Goal: Book appointment/travel/reservation: Book appointment/travel/reservation

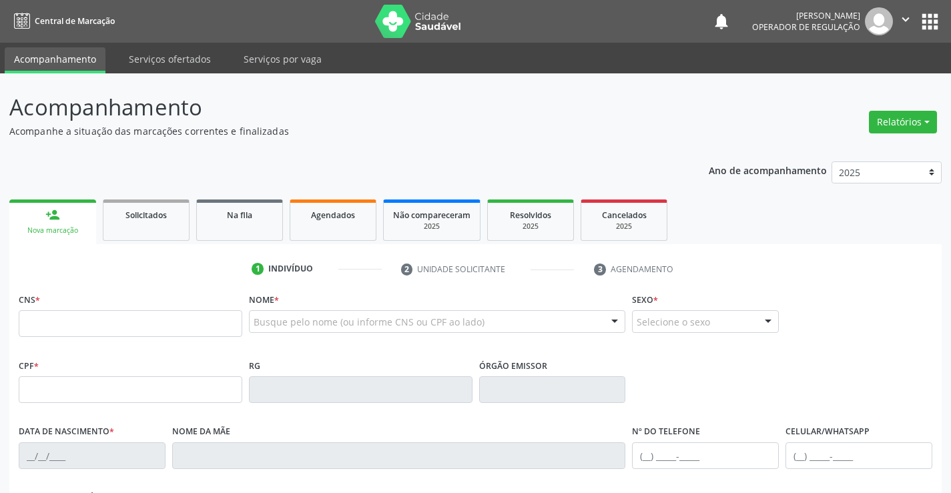
click at [124, 327] on input "text" at bounding box center [131, 323] width 224 height 27
type input "700 0038 9562 6702"
type input "2271068495"
type input "[DATE]"
type input "[PHONE_NUMBER]"
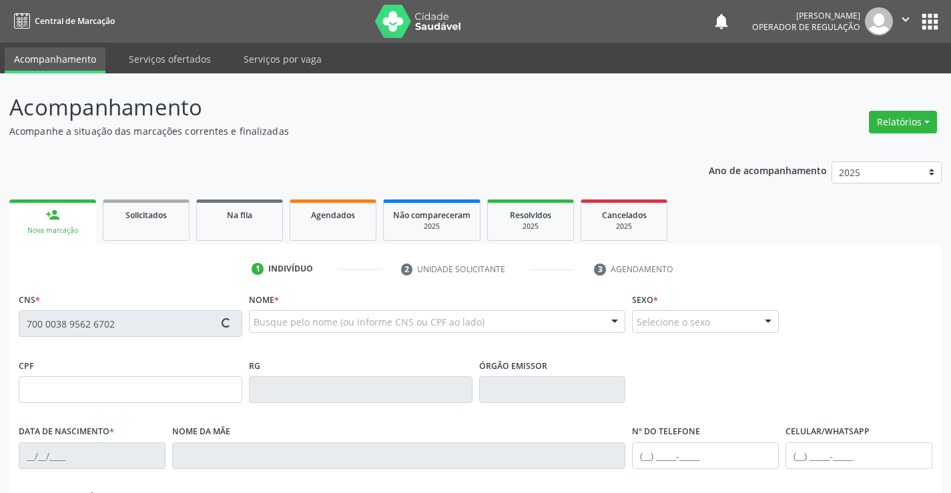
type input "[PHONE_NUMBER]"
type input "089.391.825-37"
type input "S/N"
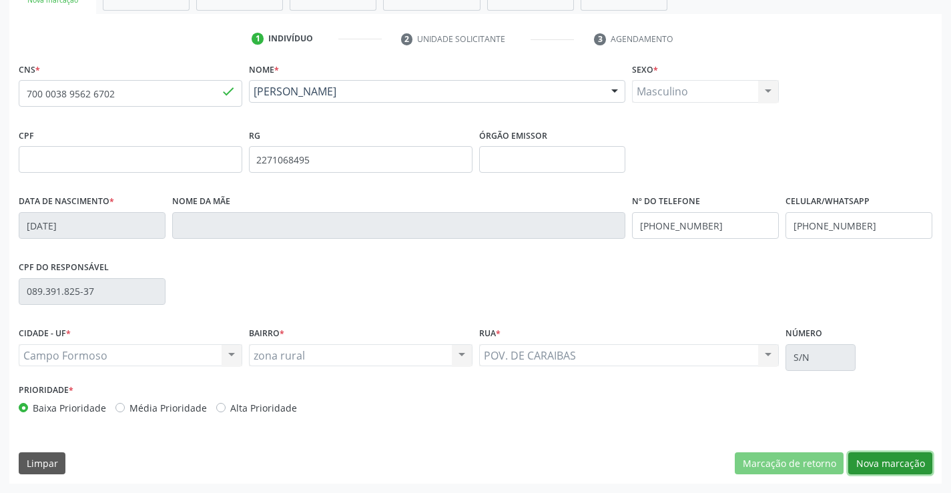
click at [896, 463] on button "Nova marcação" at bounding box center [890, 464] width 84 height 23
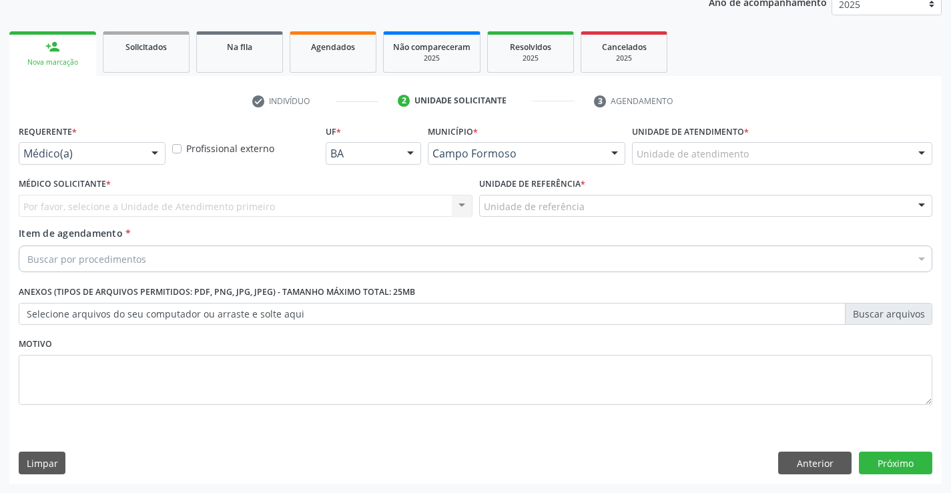
scroll to position [168, 0]
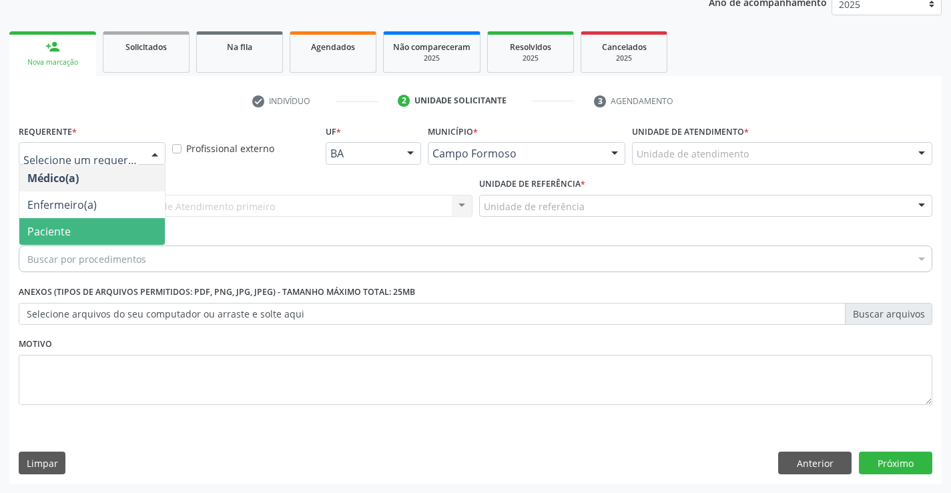
click at [75, 230] on span "Paciente" at bounding box center [92, 231] width 146 height 27
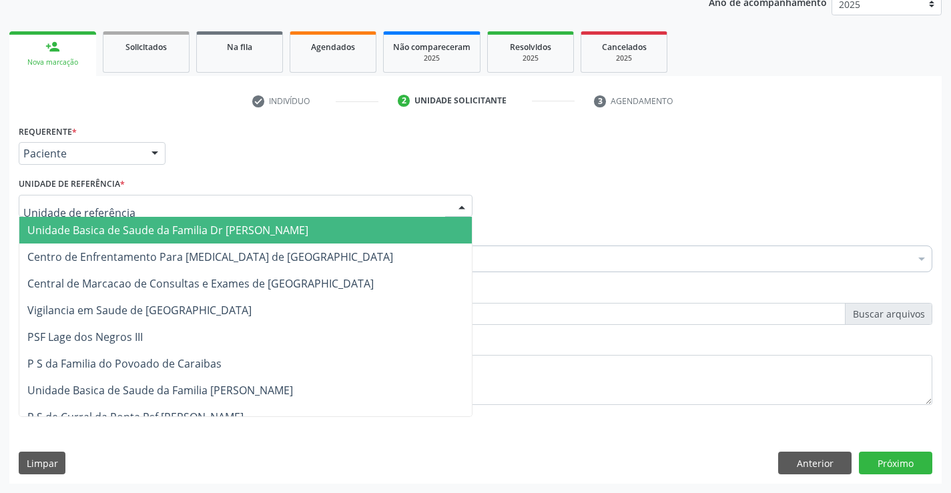
click at [123, 226] on span "Unidade Basica de Saude da Familia Dr [PERSON_NAME]" at bounding box center [167, 230] width 281 height 15
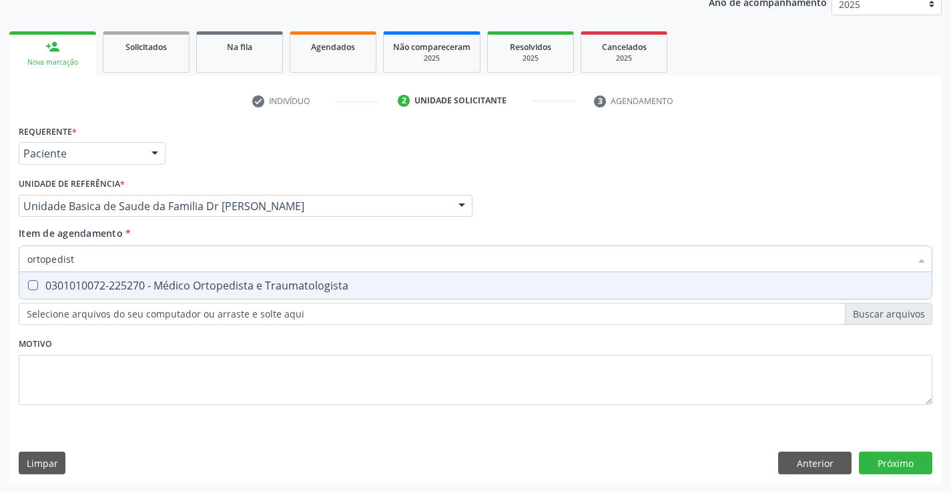
type input "ortopedista"
click at [208, 289] on div "0301010072-225270 - Médico Ortopedista e Traumatologista" at bounding box center [475, 285] width 896 height 11
checkbox Traumatologista "true"
click at [895, 458] on div "Requerente * Paciente Médico(a) Enfermeiro(a) Paciente Nenhum resultado encontr…" at bounding box center [475, 302] width 932 height 362
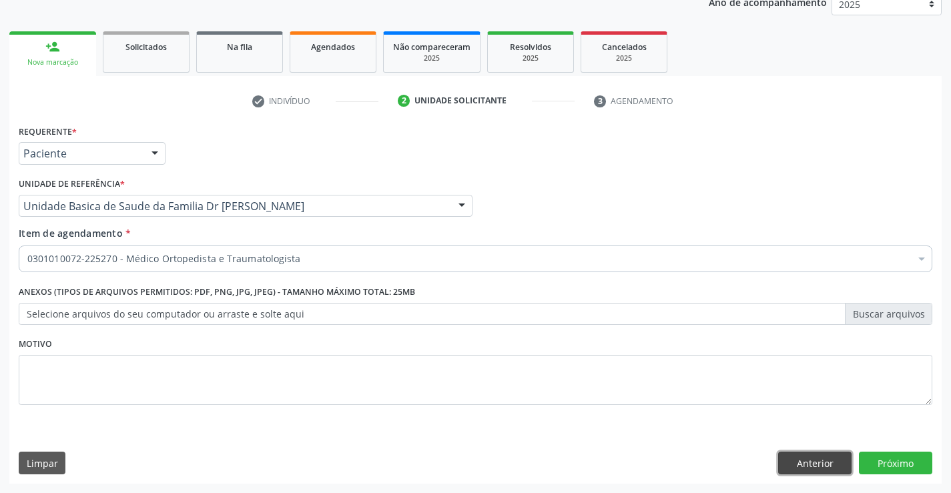
click at [802, 461] on button "Anterior" at bounding box center [814, 463] width 73 height 23
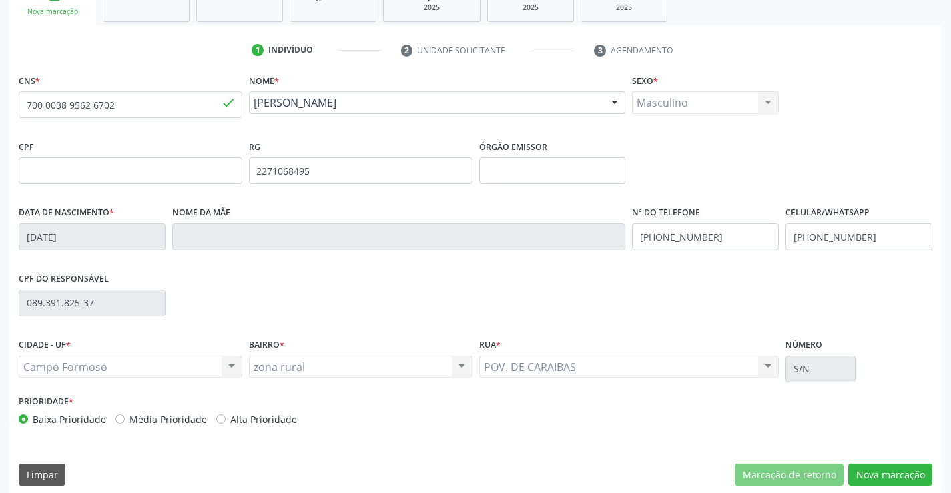
scroll to position [230, 0]
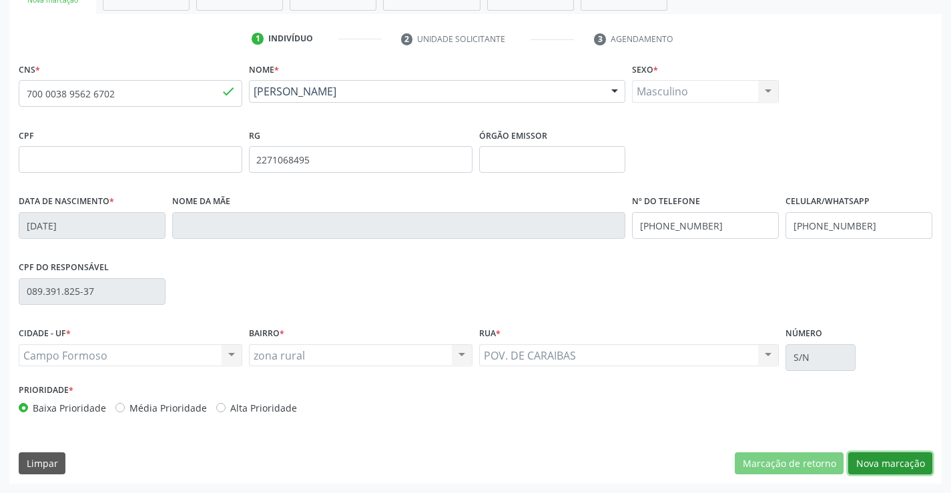
click at [872, 453] on button "Nova marcação" at bounding box center [890, 464] width 84 height 23
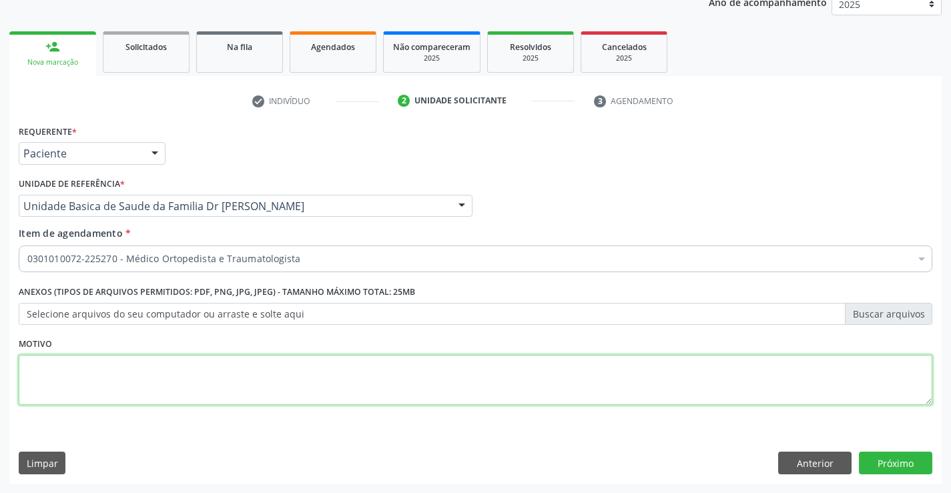
click at [59, 370] on textarea at bounding box center [476, 380] width 914 height 51
type textarea "retorno"
click at [888, 459] on button "Próximo" at bounding box center [895, 463] width 73 height 23
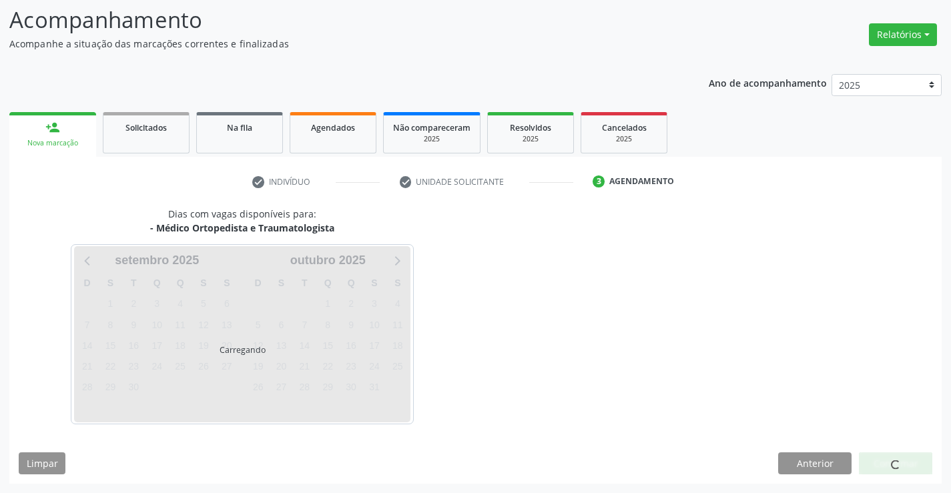
scroll to position [87, 0]
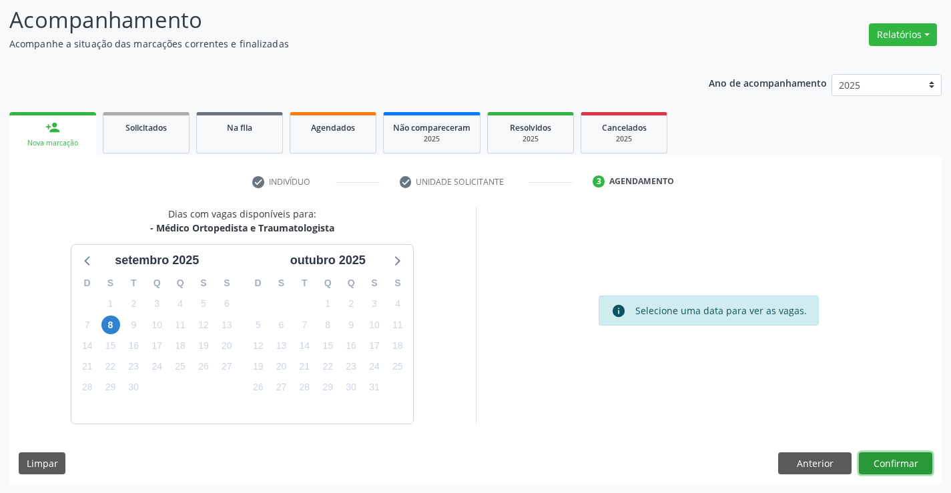
click at [888, 459] on button "Confirmar" at bounding box center [895, 464] width 73 height 23
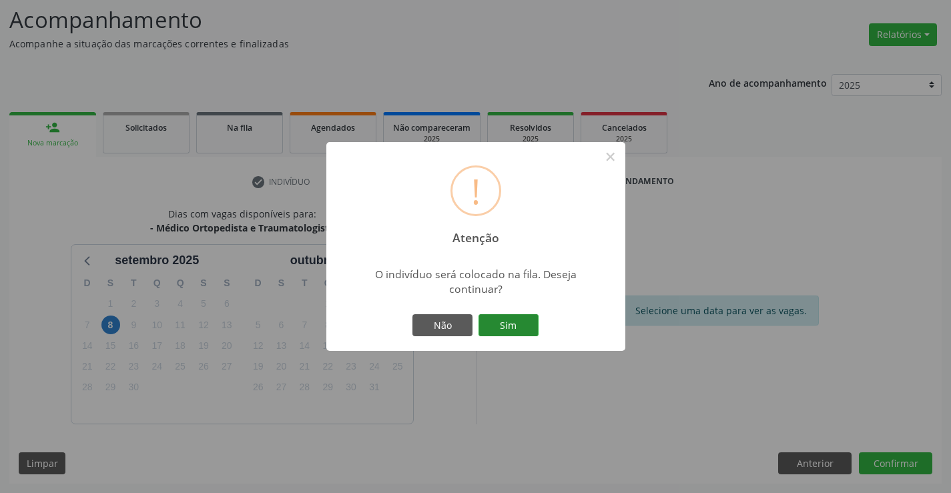
click at [523, 324] on button "Sim" at bounding box center [509, 325] width 60 height 23
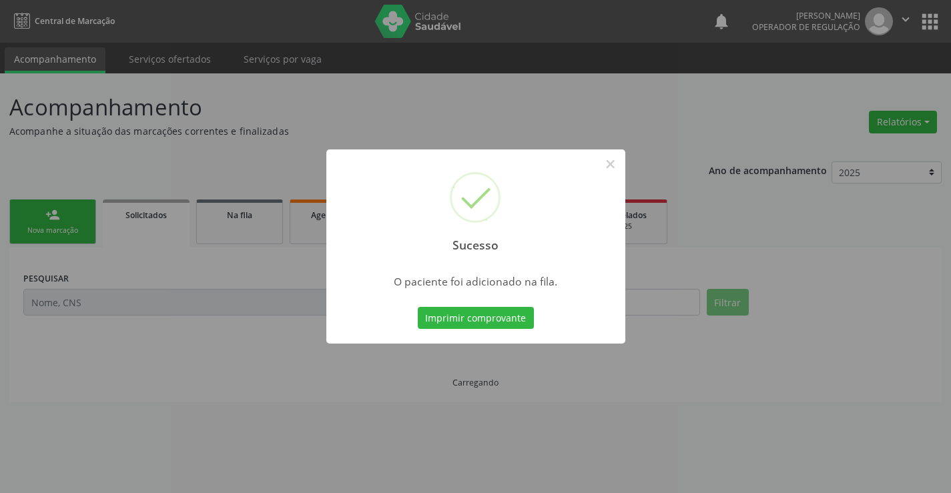
scroll to position [0, 0]
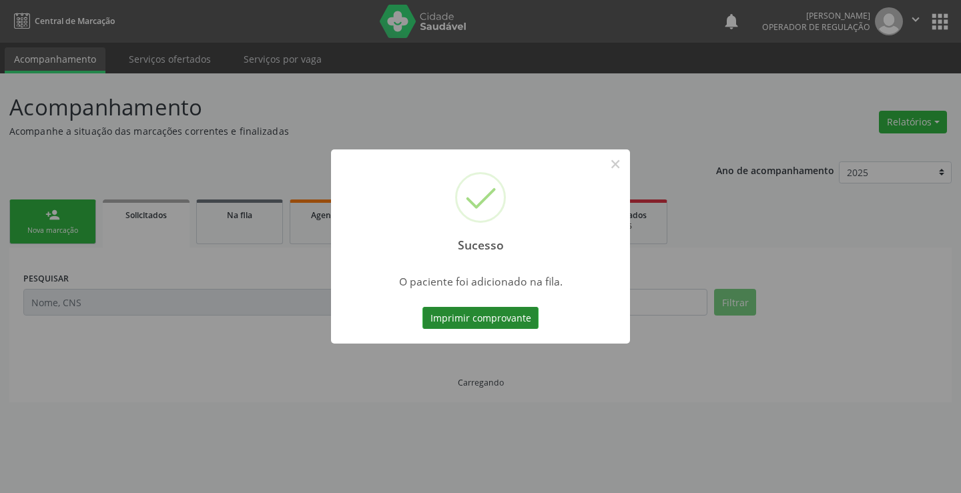
click at [505, 312] on button "Imprimir comprovante" at bounding box center [481, 318] width 116 height 23
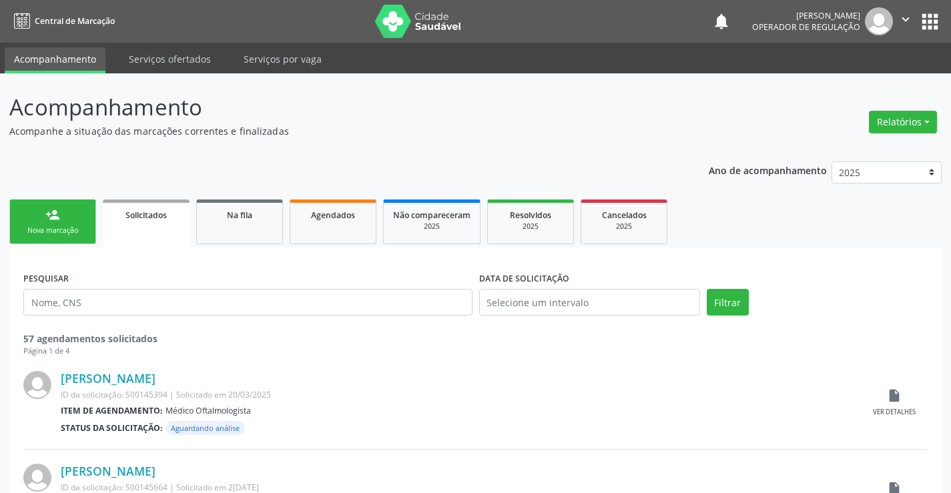
click at [66, 221] on link "person_add Nova marcação" at bounding box center [52, 222] width 87 height 45
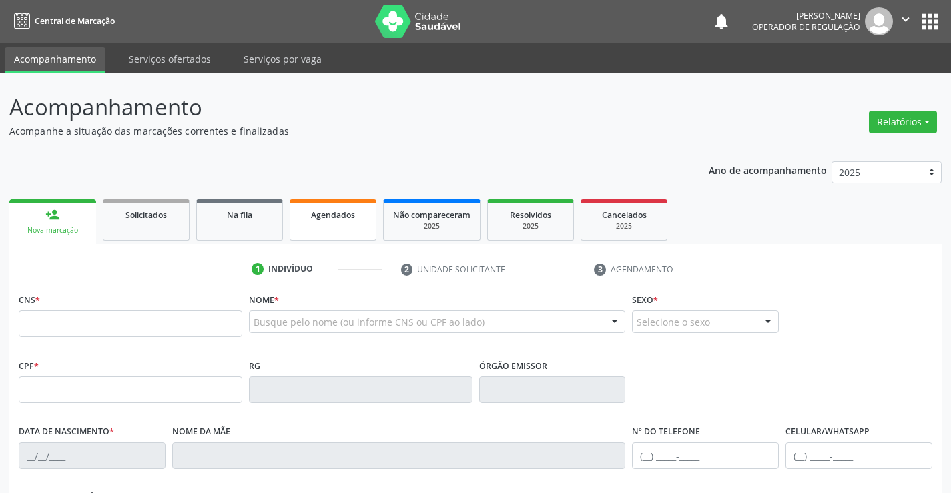
click at [361, 211] on div "Agendados" at bounding box center [333, 215] width 67 height 14
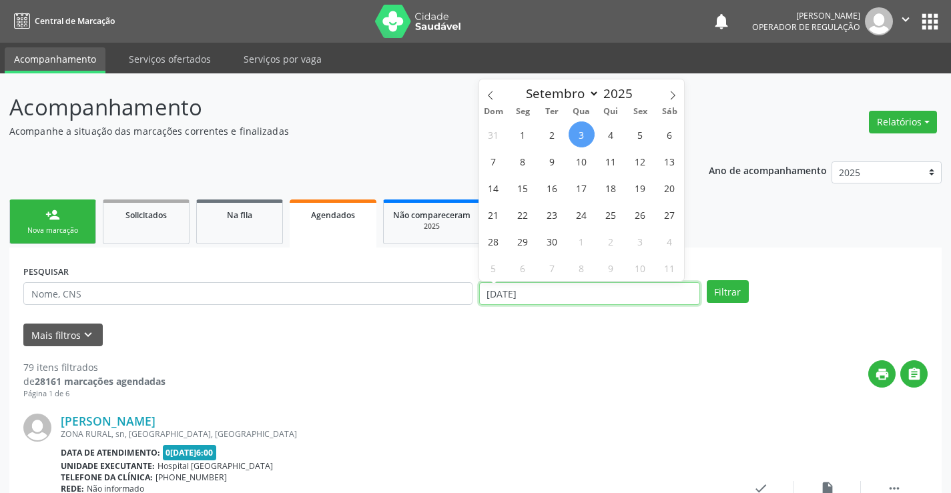
drag, startPoint x: 544, startPoint y: 292, endPoint x: 457, endPoint y: 311, distance: 88.9
click at [457, 311] on div "PESQUISAR DATA DE ATENDIMENTO [DATE] Filtrar" at bounding box center [475, 288] width 911 height 52
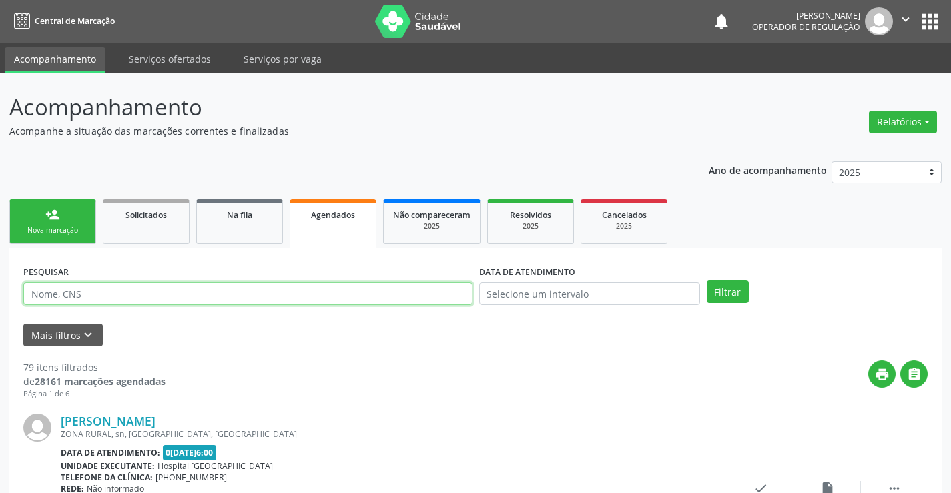
click at [427, 292] on input "text" at bounding box center [247, 293] width 449 height 23
type input "703207678622993"
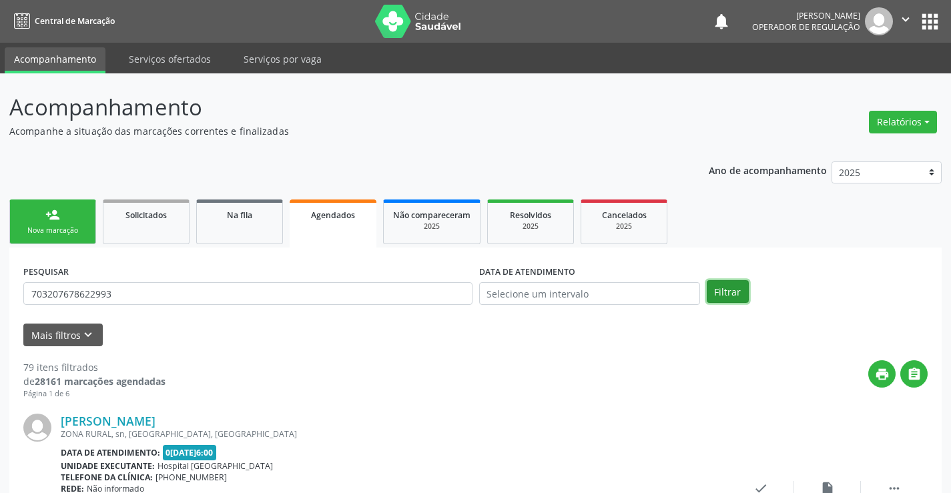
click at [729, 290] on button "Filtrar" at bounding box center [728, 291] width 42 height 23
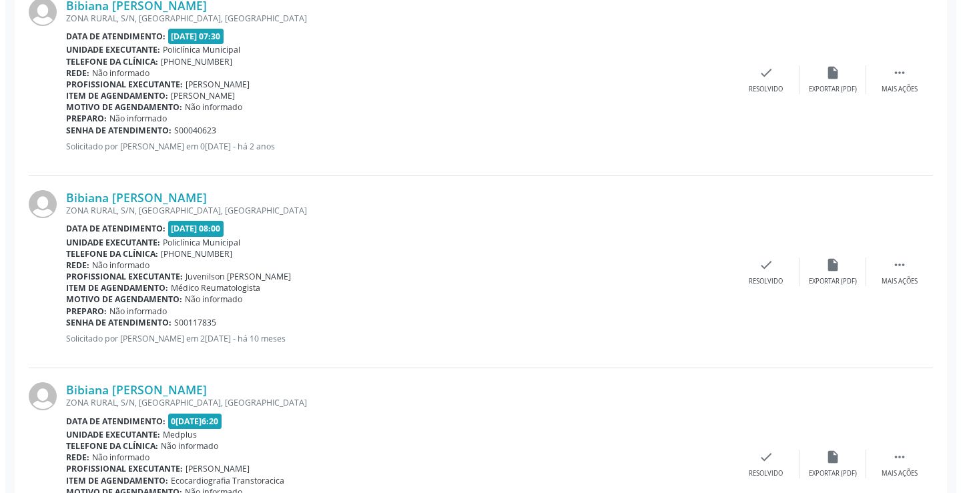
scroll to position [891, 0]
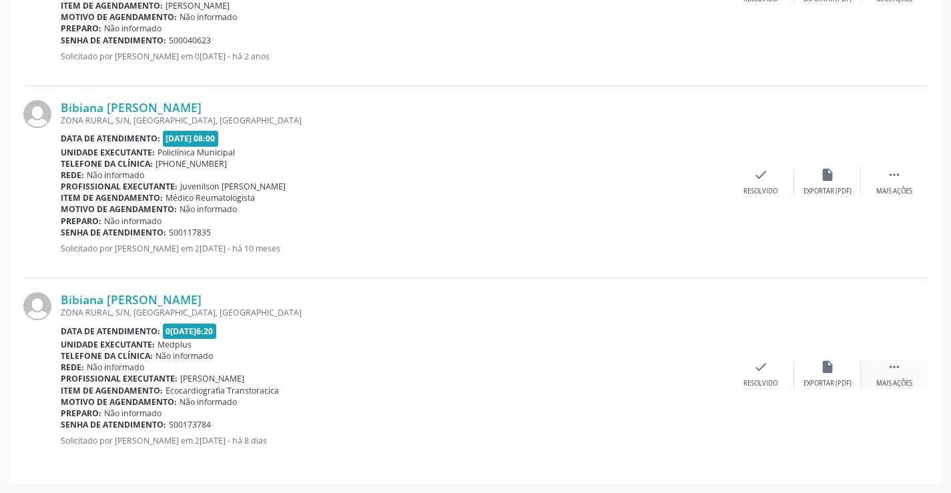
click at [889, 372] on icon "" at bounding box center [894, 367] width 15 height 15
click at [693, 366] on icon "cancel" at bounding box center [694, 367] width 15 height 15
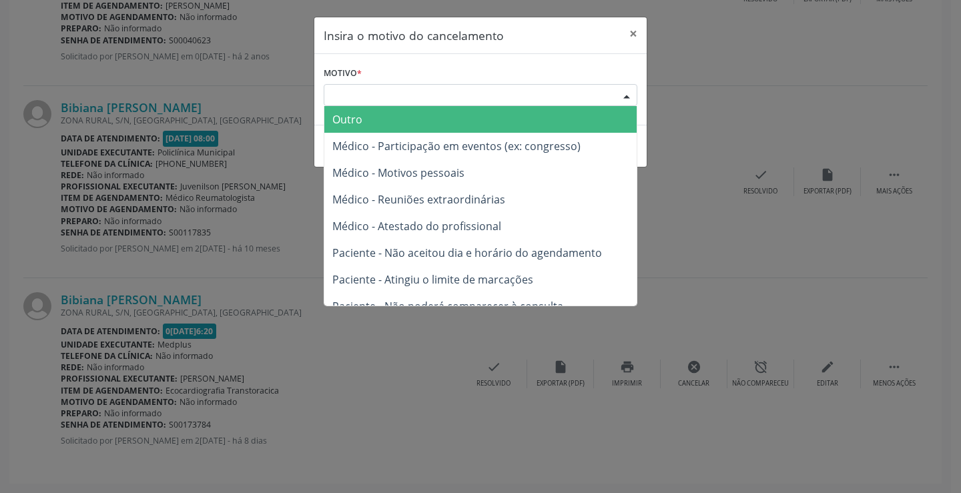
click at [455, 87] on div "Escolha o motivo" at bounding box center [481, 95] width 314 height 23
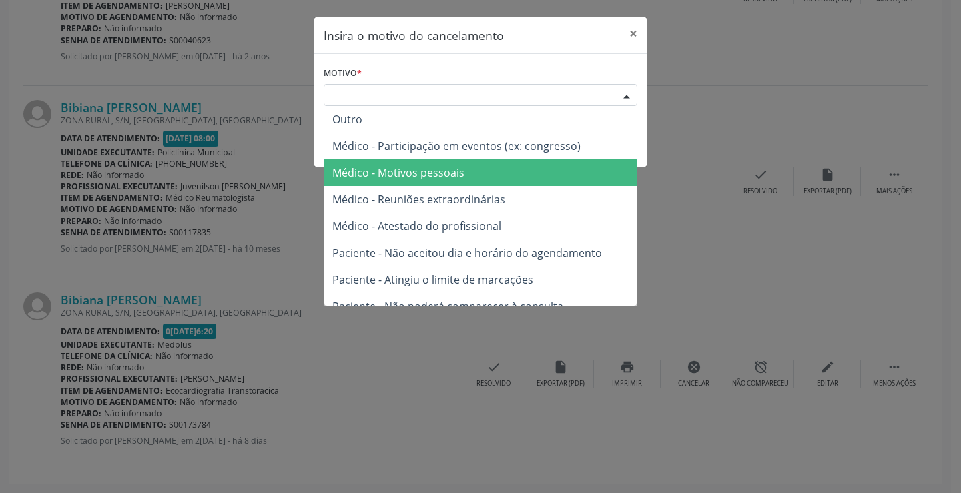
click at [451, 172] on span "Médico - Motivos pessoais" at bounding box center [398, 173] width 132 height 15
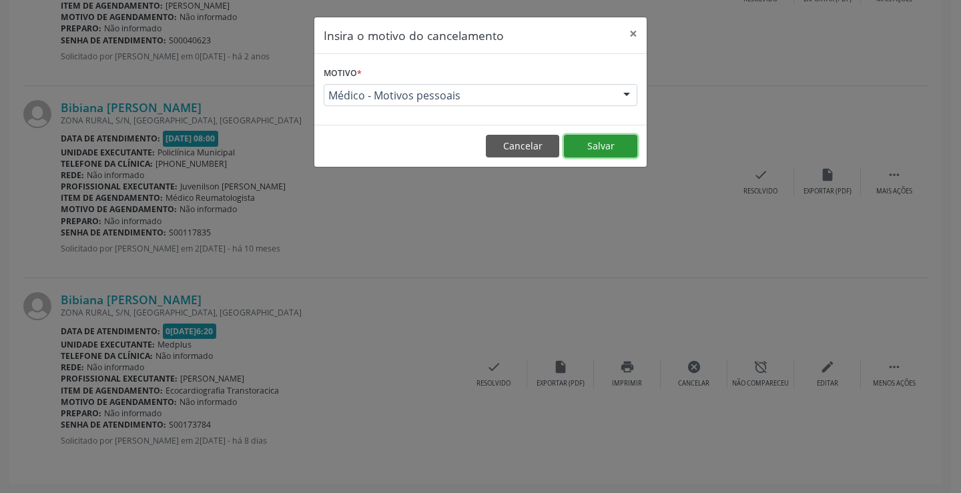
click at [603, 145] on button "Salvar" at bounding box center [600, 146] width 73 height 23
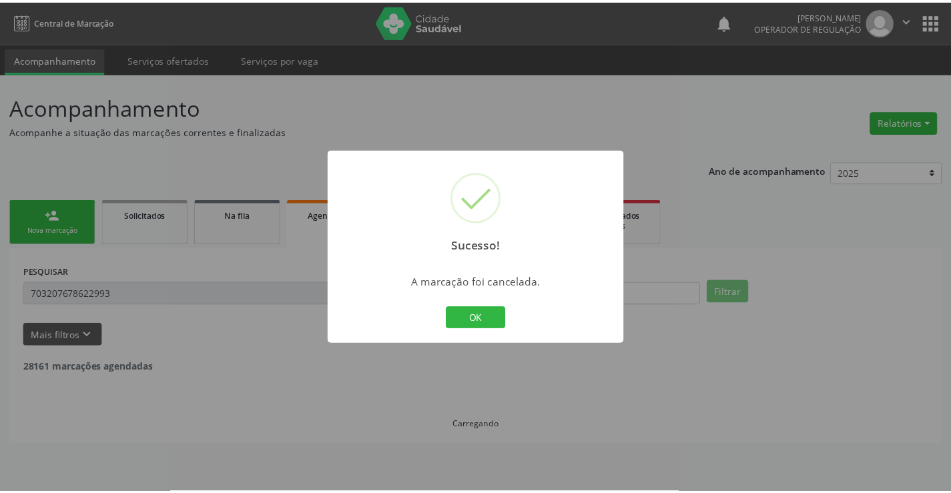
scroll to position [0, 0]
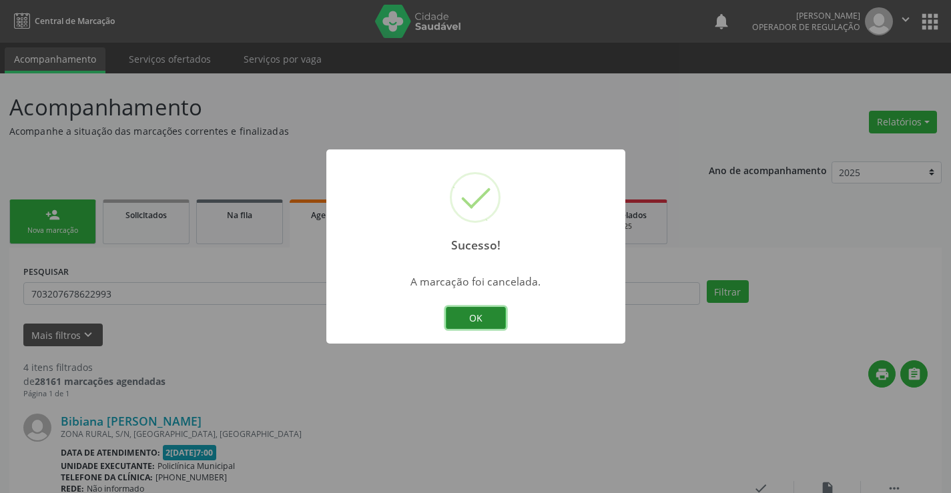
click at [478, 316] on button "OK" at bounding box center [476, 318] width 60 height 23
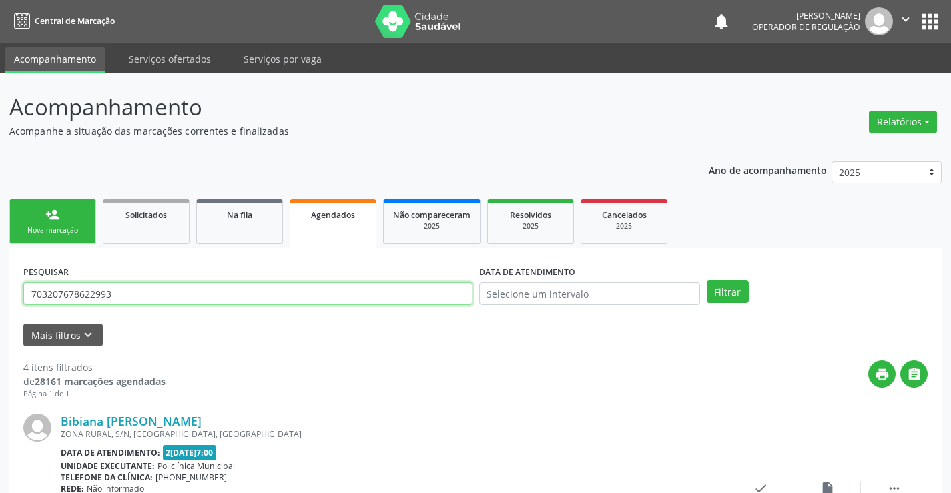
drag, startPoint x: 119, startPoint y: 295, endPoint x: 0, endPoint y: 316, distance: 121.4
click at [85, 286] on input "text" at bounding box center [247, 293] width 449 height 23
type input "700206963926320"
click at [727, 287] on button "Filtrar" at bounding box center [728, 291] width 42 height 23
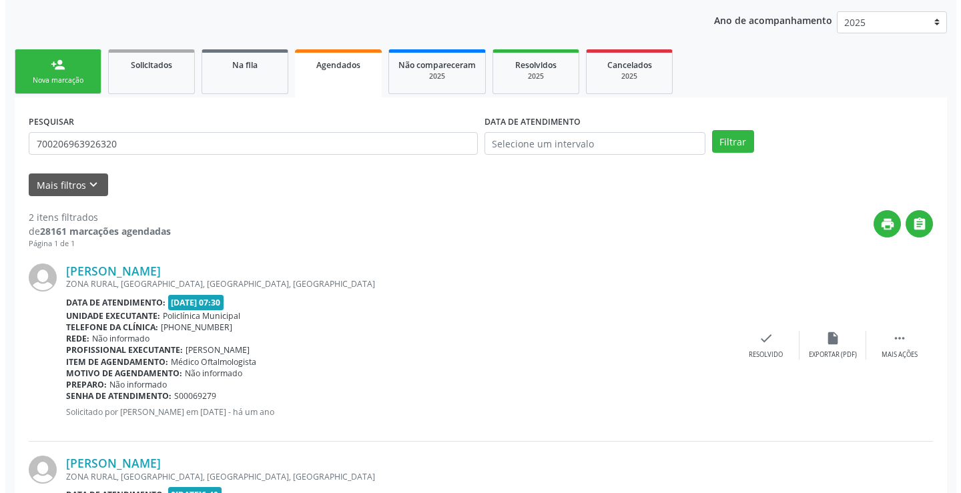
scroll to position [314, 0]
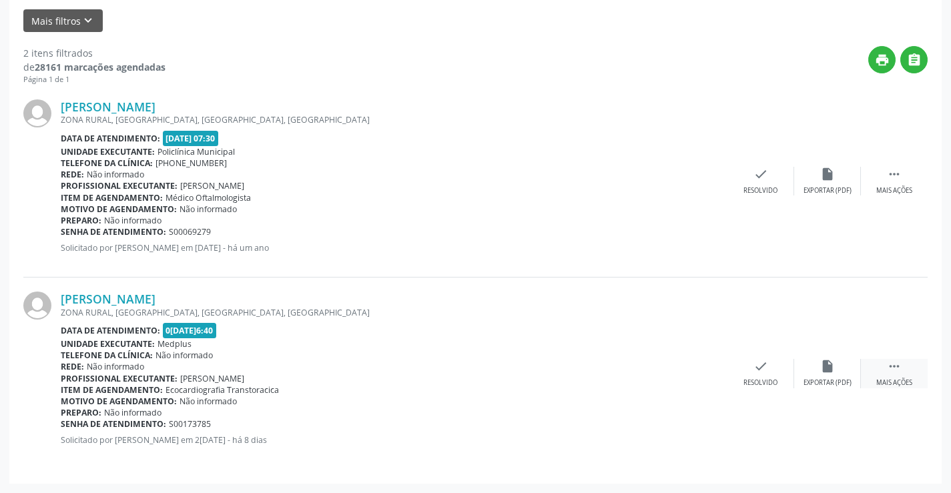
click at [898, 365] on icon "" at bounding box center [894, 366] width 15 height 15
click at [698, 368] on icon "cancel" at bounding box center [694, 366] width 15 height 15
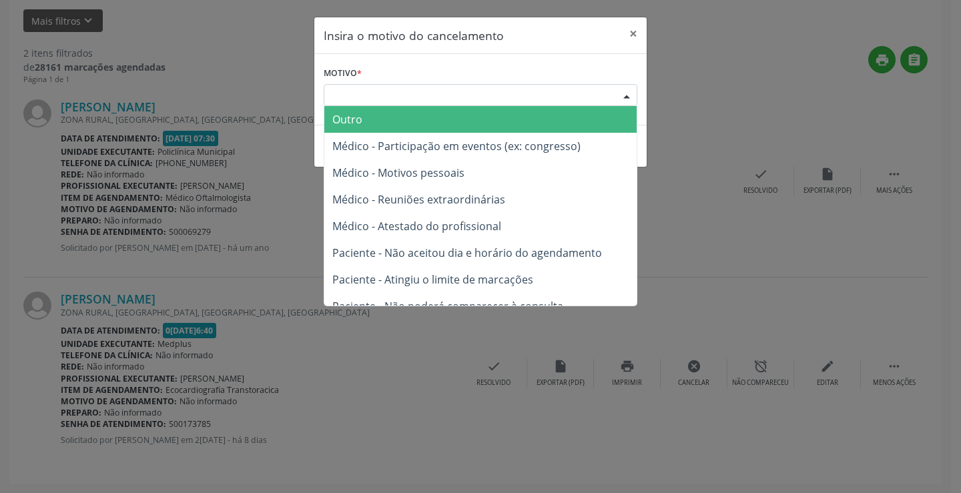
click at [538, 85] on div "Escolha o motivo" at bounding box center [481, 95] width 314 height 23
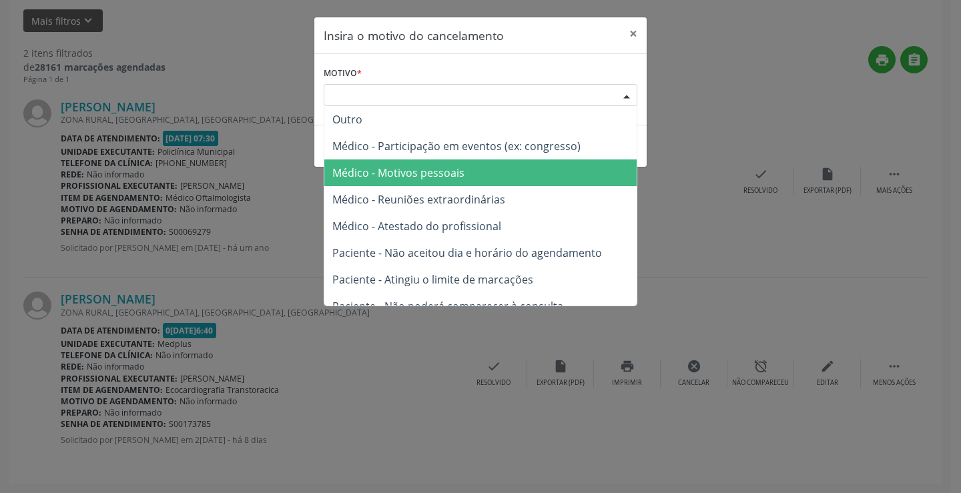
click at [502, 173] on span "Médico - Motivos pessoais" at bounding box center [480, 173] width 312 height 27
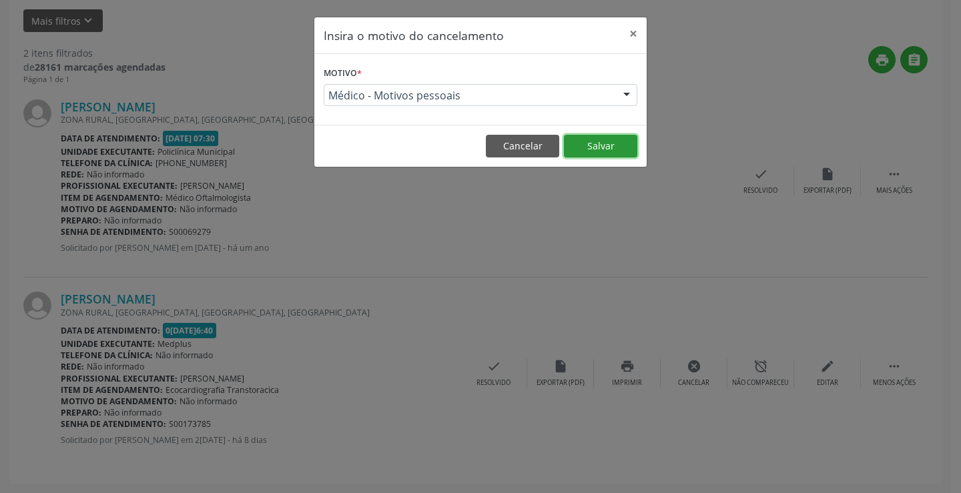
click at [613, 142] on button "Salvar" at bounding box center [600, 146] width 73 height 23
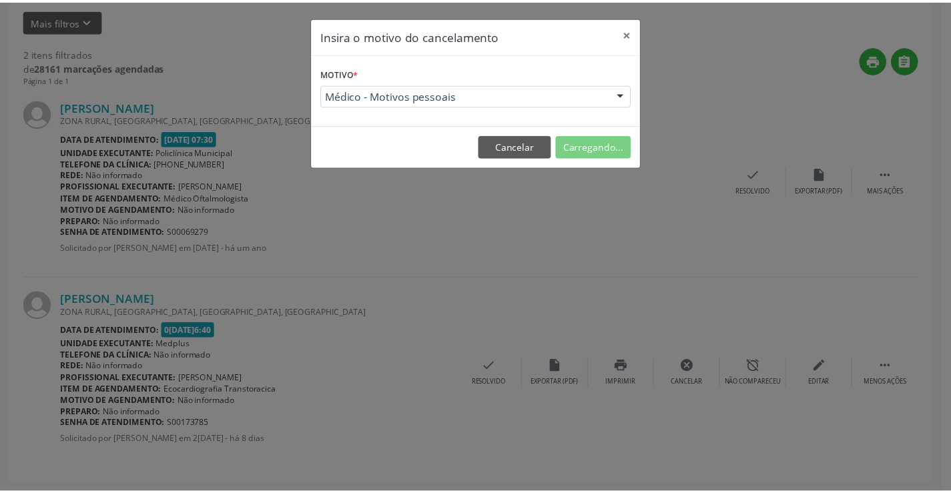
scroll to position [0, 0]
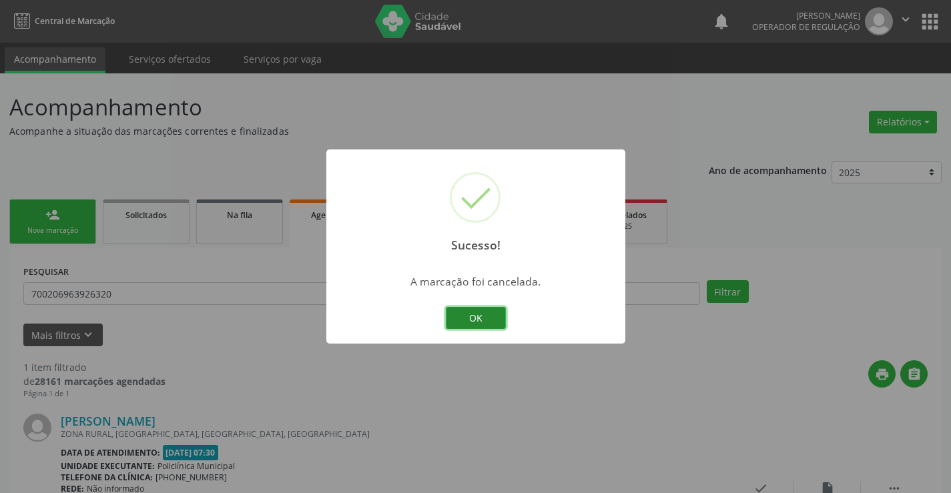
click at [483, 310] on button "OK" at bounding box center [476, 318] width 60 height 23
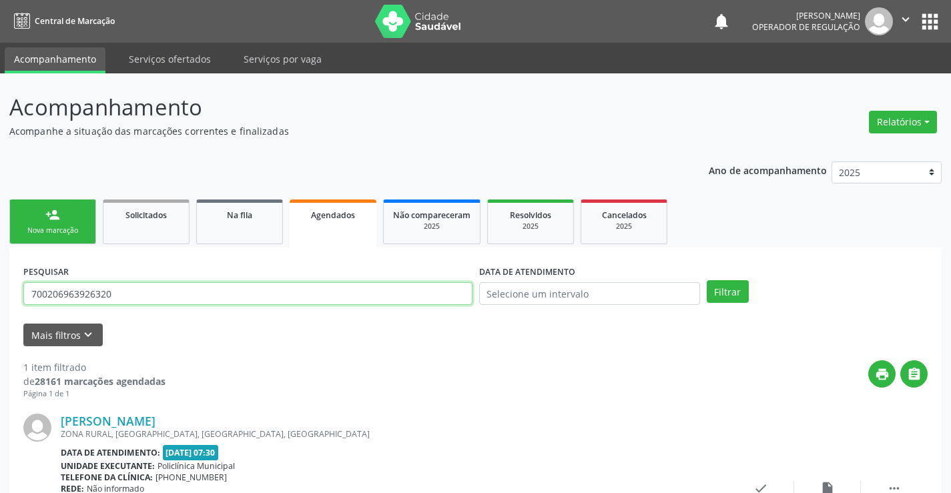
drag, startPoint x: 160, startPoint y: 288, endPoint x: 0, endPoint y: 321, distance: 163.5
click at [0, 321] on div "Acompanhamento Acompanhe a situação das marcações correntes e finalizadas Relat…" at bounding box center [475, 343] width 951 height 541
click at [67, 224] on link "person_add Nova marcação" at bounding box center [52, 222] width 87 height 45
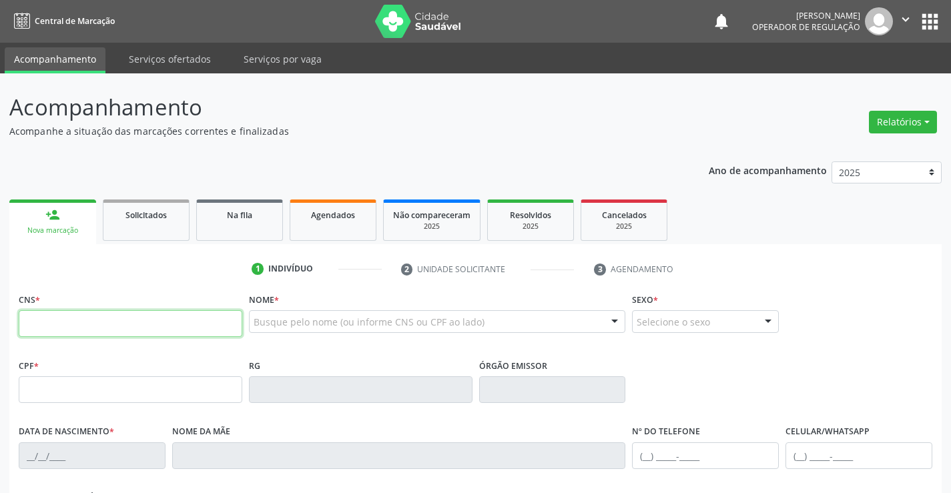
click at [97, 325] on input "text" at bounding box center [131, 323] width 224 height 27
type input "705 8054 7883 9637"
type input "[DATE]"
type input "[PHONE_NUMBER]"
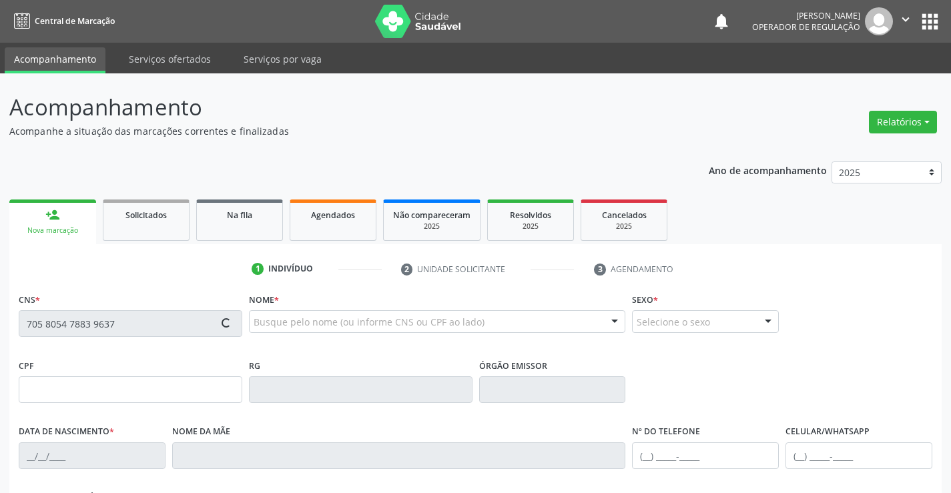
type input "120.786.085-99"
type input "S/N"
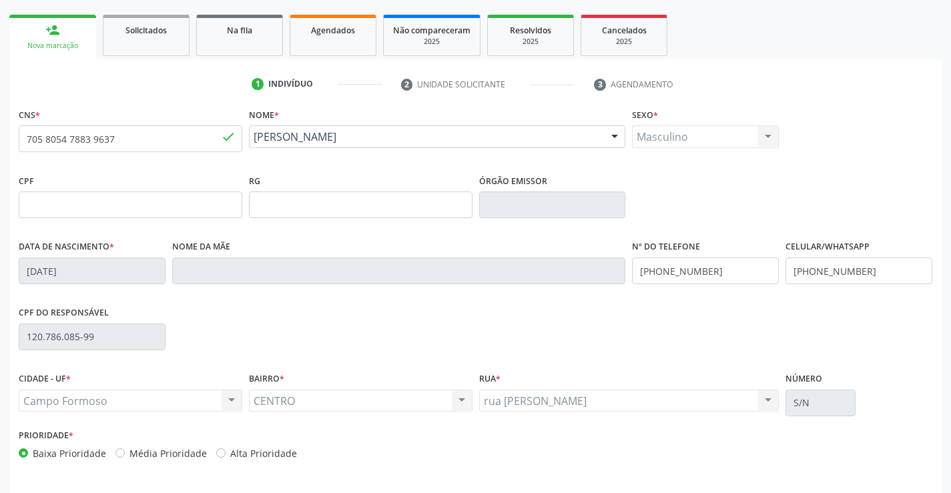
scroll to position [230, 0]
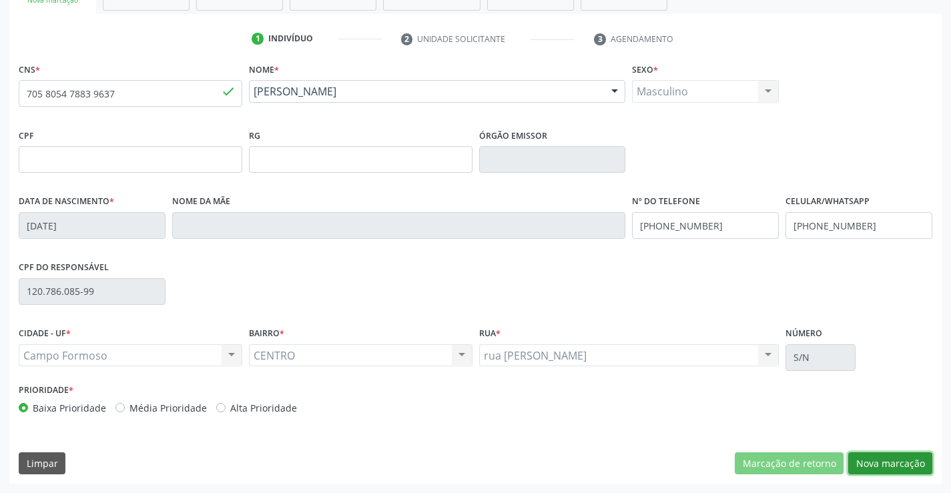
click at [891, 461] on button "Nova marcação" at bounding box center [890, 464] width 84 height 23
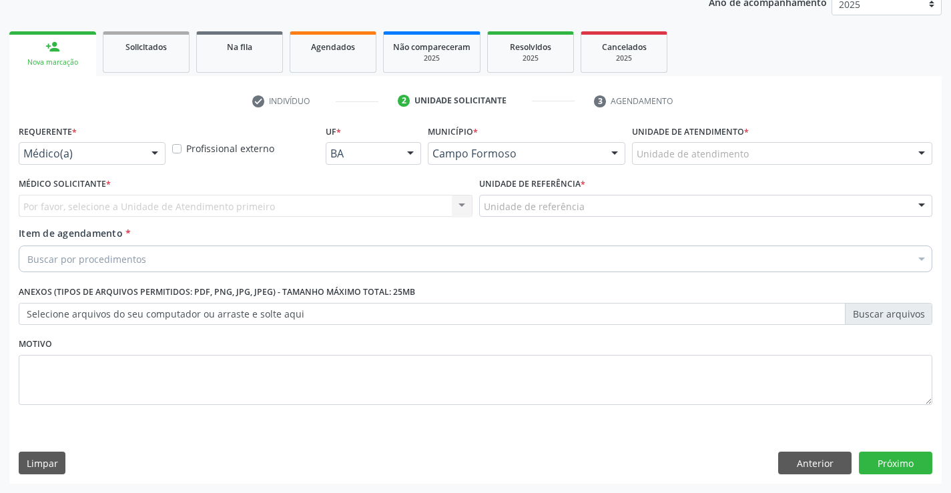
scroll to position [168, 0]
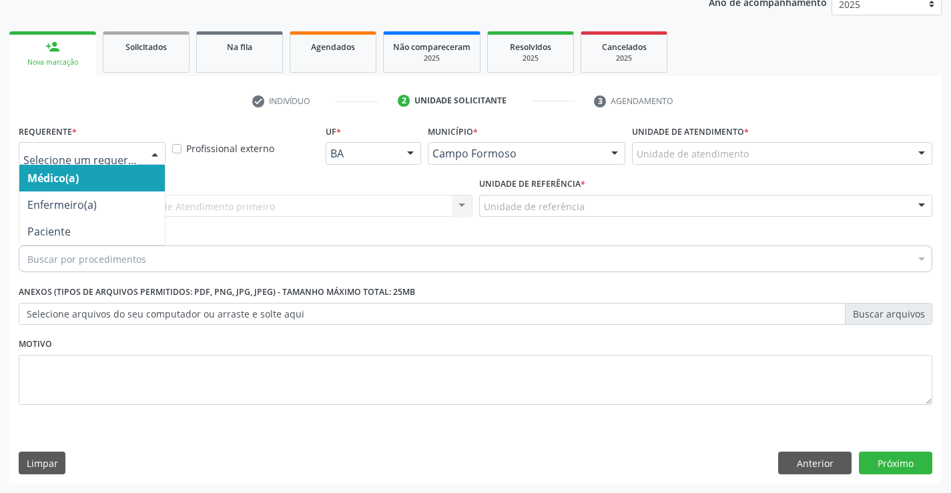
click at [99, 161] on div at bounding box center [92, 153] width 147 height 23
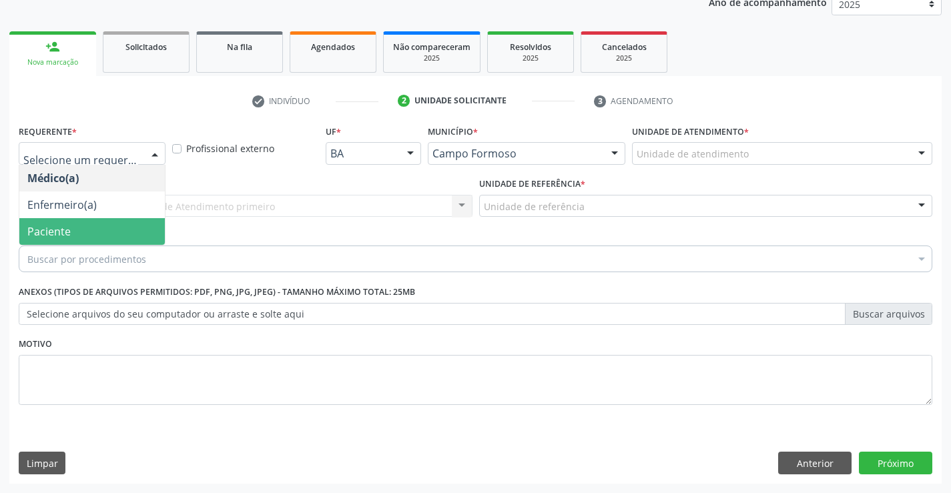
click at [98, 226] on span "Paciente" at bounding box center [92, 231] width 146 height 27
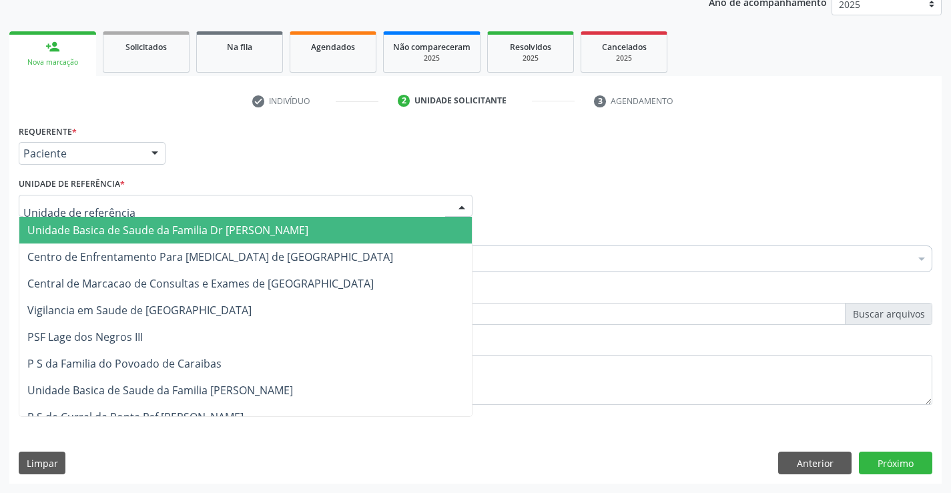
click at [122, 220] on span "Unidade Basica de Saude da Familia Dr [PERSON_NAME]" at bounding box center [245, 230] width 453 height 27
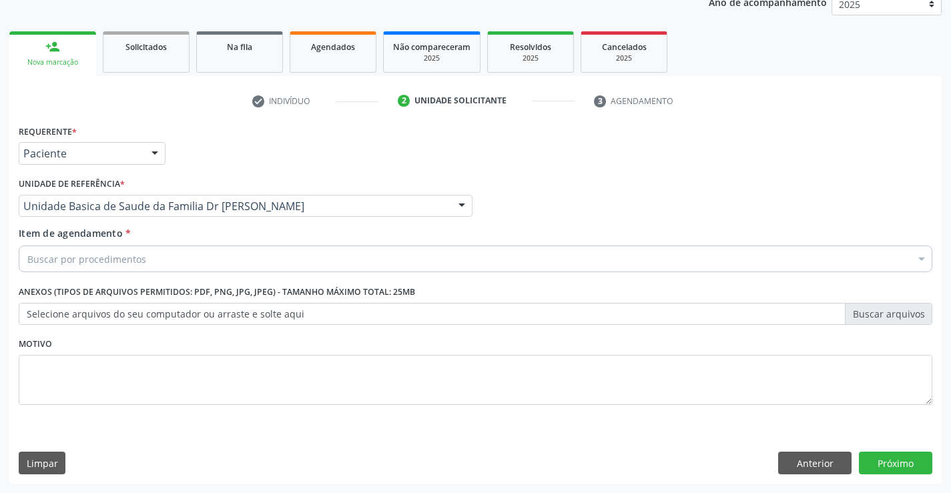
click at [146, 258] on div "Buscar por procedimentos" at bounding box center [476, 259] width 914 height 27
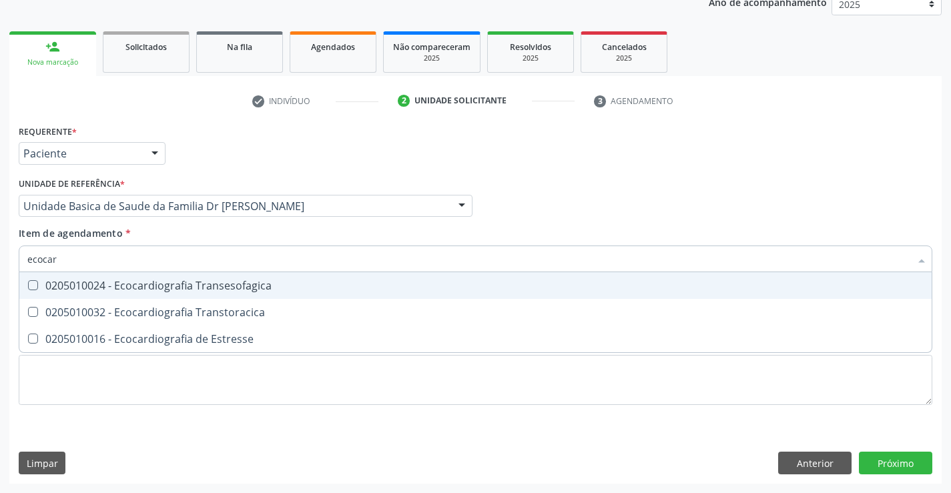
type input "ecocard"
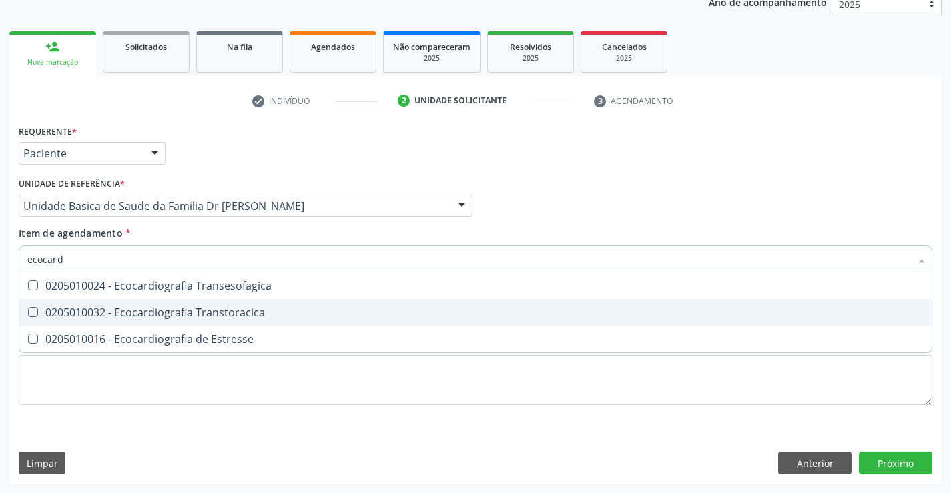
click at [197, 315] on div "0205010032 - Ecocardiografia Transtoracica" at bounding box center [475, 312] width 896 height 11
checkbox Transtoracica "true"
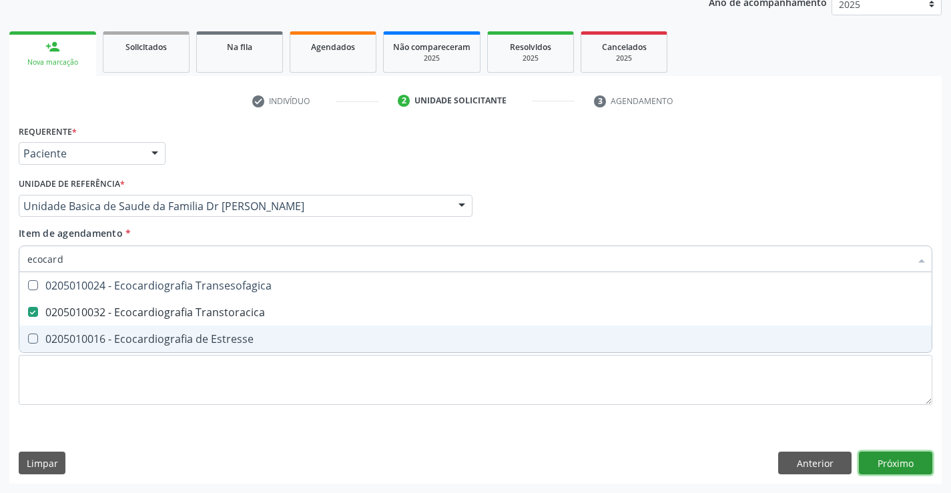
click at [886, 463] on div "Requerente * Paciente Médico(a) Enfermeiro(a) Paciente Nenhum resultado encontr…" at bounding box center [475, 302] width 932 height 362
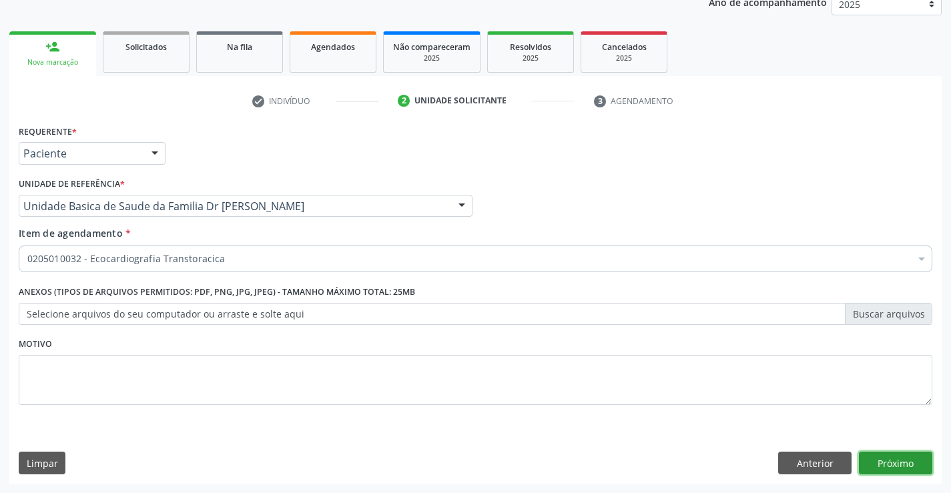
click at [900, 457] on button "Próximo" at bounding box center [895, 463] width 73 height 23
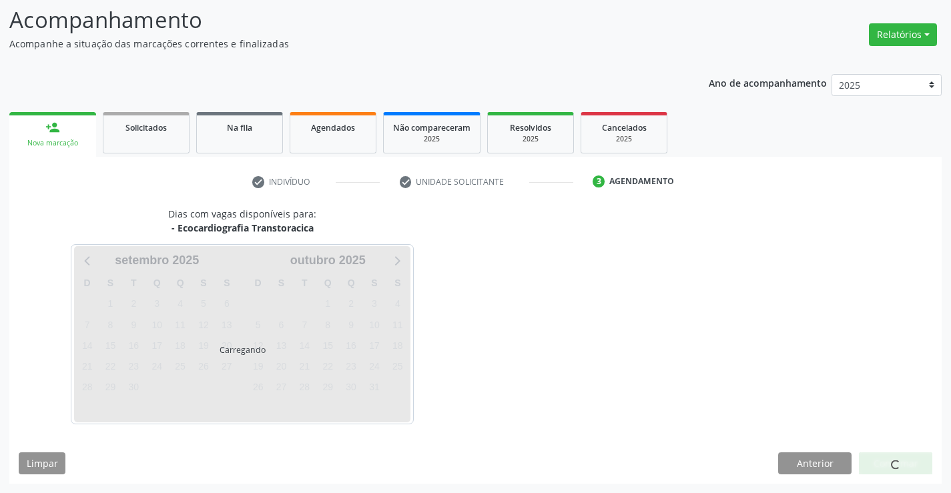
scroll to position [87, 0]
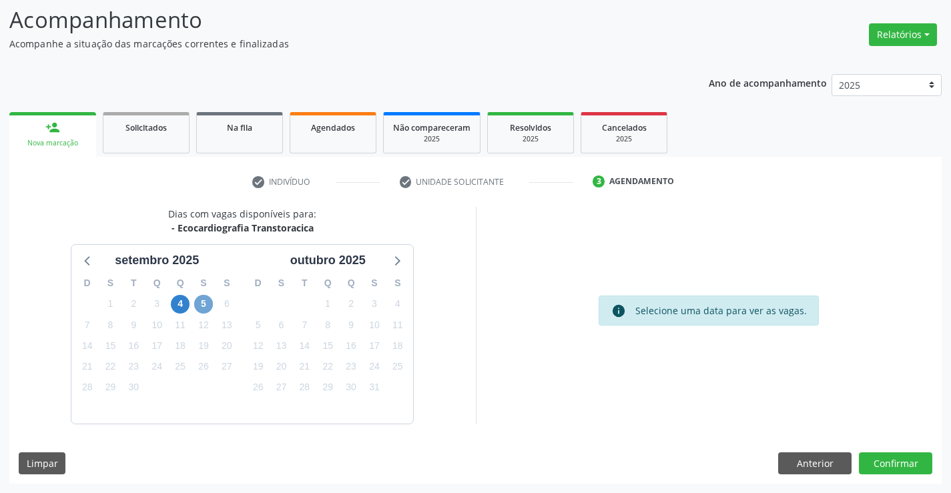
click at [200, 303] on span "5" at bounding box center [203, 304] width 19 height 19
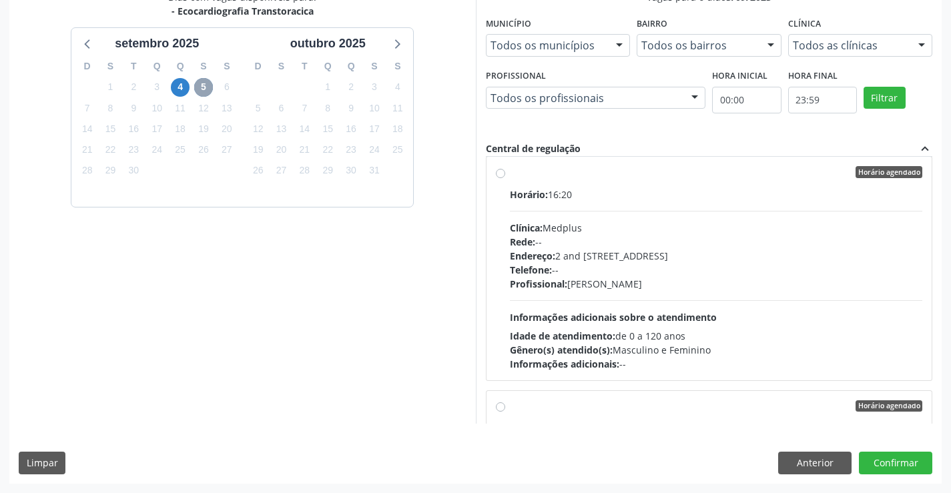
scroll to position [0, 0]
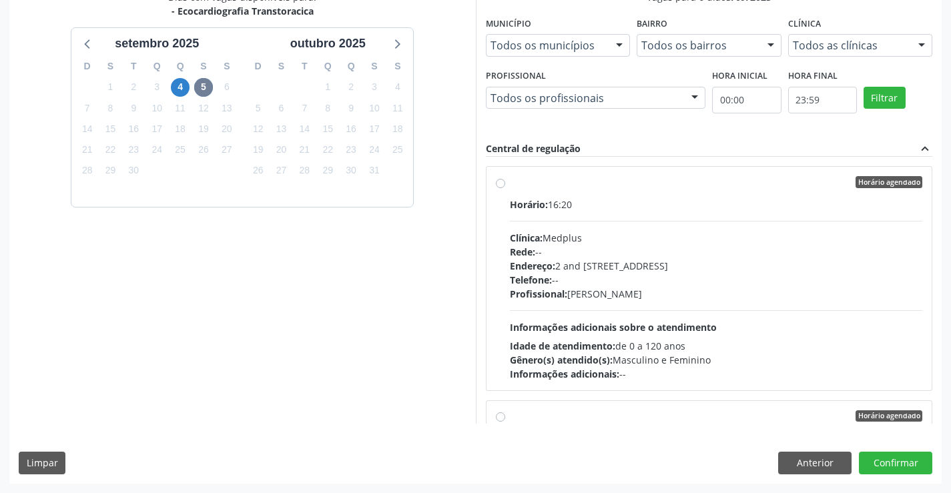
click at [696, 195] on label "Horário agendado Horário: 16:20 Clínica: Medplus Rede: -- Endereço: 2 and [STRE…" at bounding box center [716, 278] width 413 height 205
click at [505, 188] on input "Horário agendado Horário: 16:20 Clínica: Medplus Rede: -- Endereço: 2 and [STRE…" at bounding box center [500, 182] width 9 height 12
radio input "true"
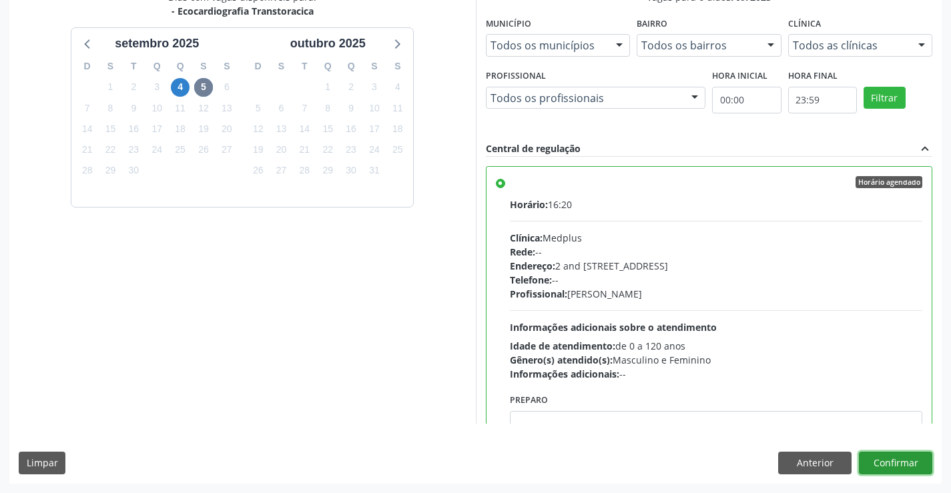
click at [894, 460] on button "Confirmar" at bounding box center [895, 463] width 73 height 23
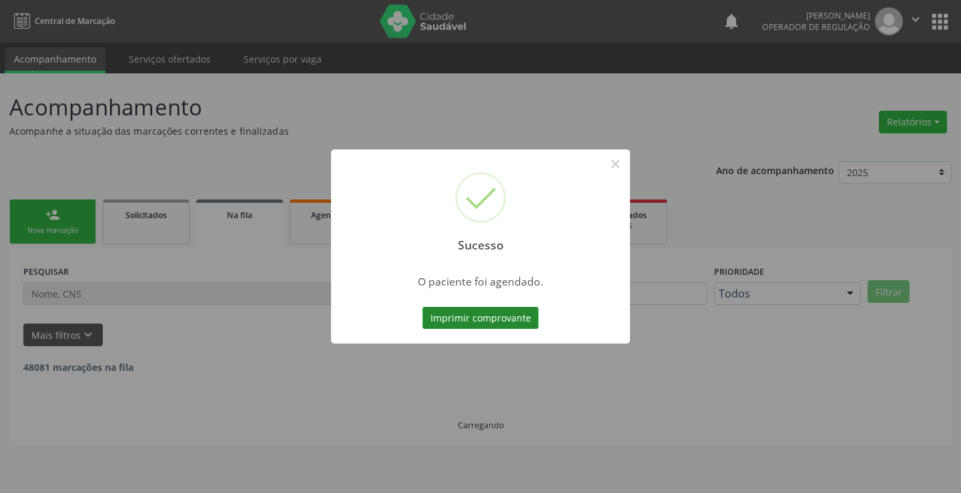
click at [459, 320] on button "Imprimir comprovante" at bounding box center [481, 318] width 116 height 23
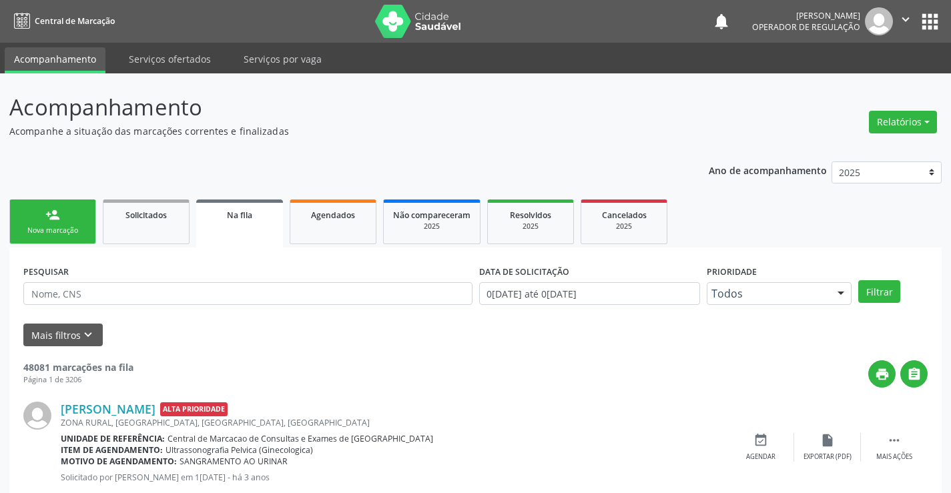
click at [49, 222] on link "person_add Nova marcação" at bounding box center [52, 222] width 87 height 45
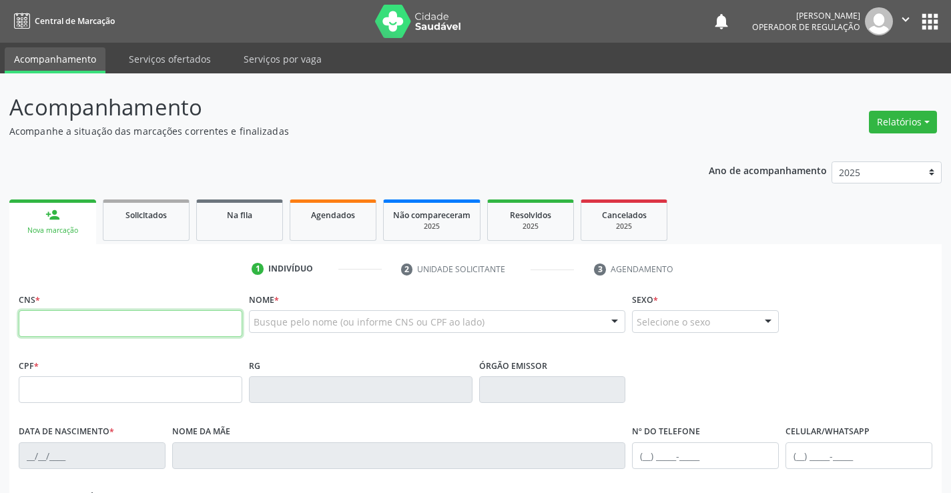
click at [86, 325] on input "text" at bounding box center [131, 323] width 224 height 27
type input "700 5015 6647 5252"
type input "345.771.948-99"
type input "0950505587"
type input "[DATE]"
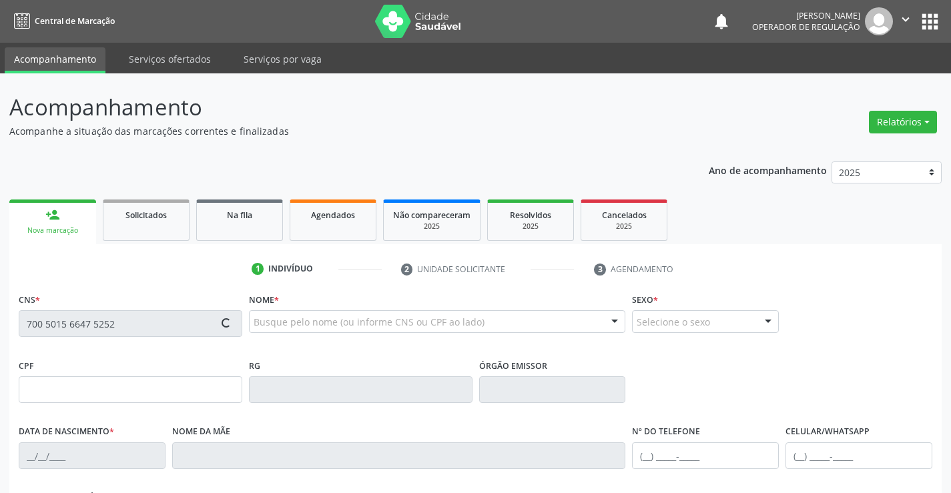
type input "[PHONE_NUMBER]"
type input "S/N"
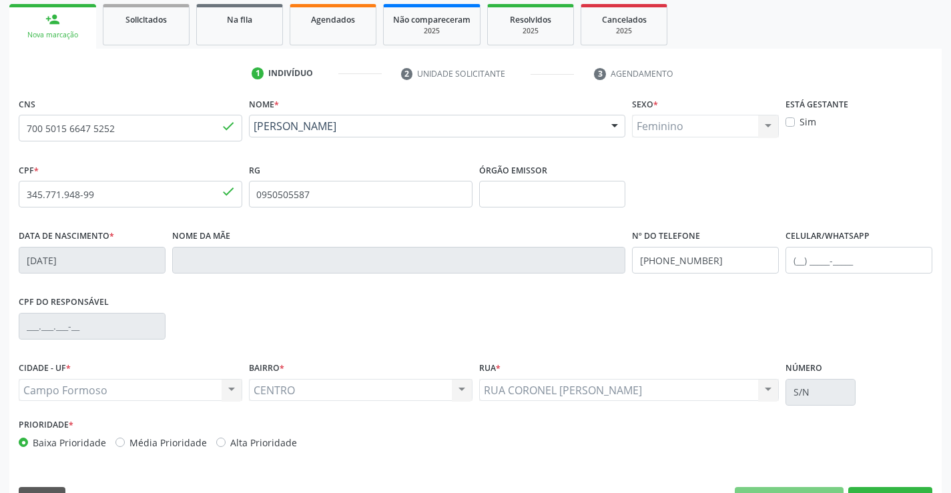
scroll to position [230, 0]
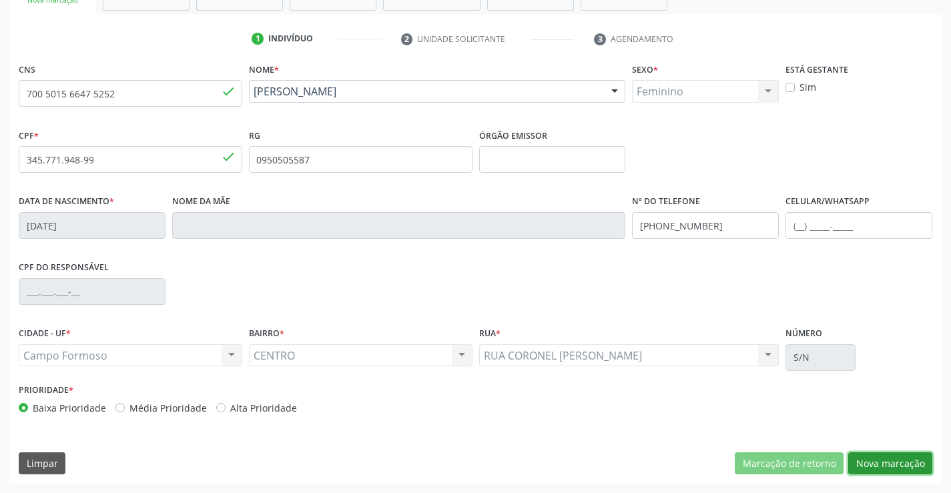
click at [887, 467] on button "Nova marcação" at bounding box center [890, 464] width 84 height 23
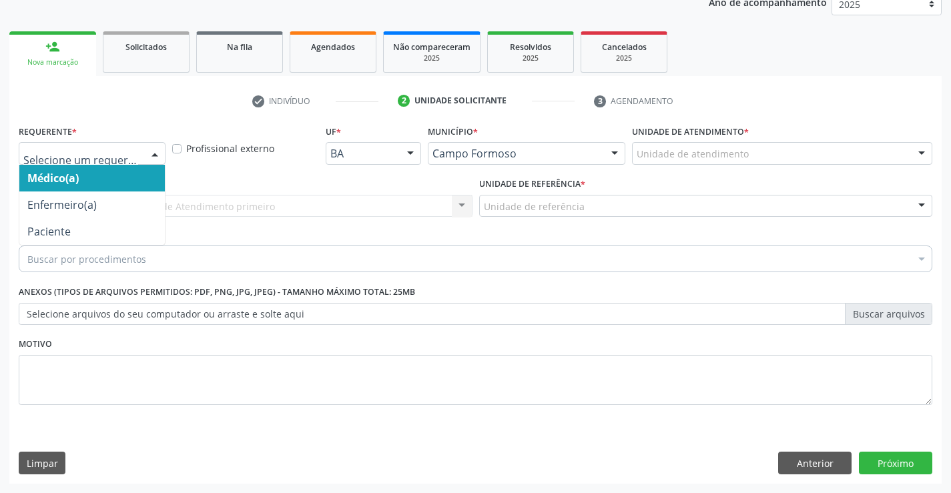
click at [67, 146] on div at bounding box center [92, 153] width 147 height 23
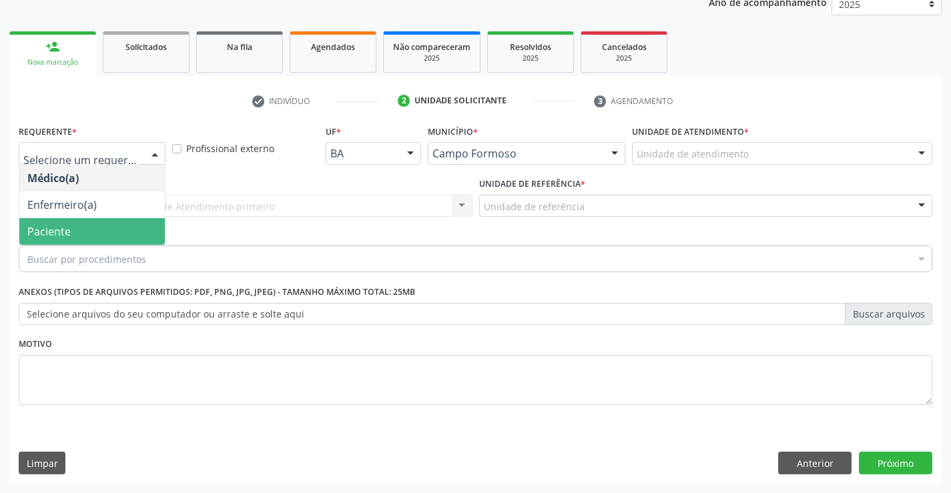
click at [71, 234] on span "Paciente" at bounding box center [92, 231] width 146 height 27
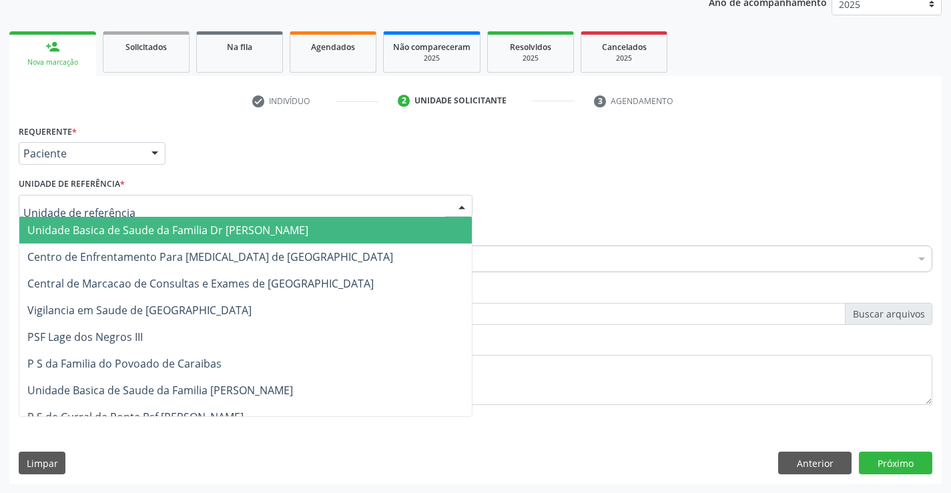
click at [108, 239] on span "Unidade Basica de Saude da Familia Dr [PERSON_NAME]" at bounding box center [245, 230] width 453 height 27
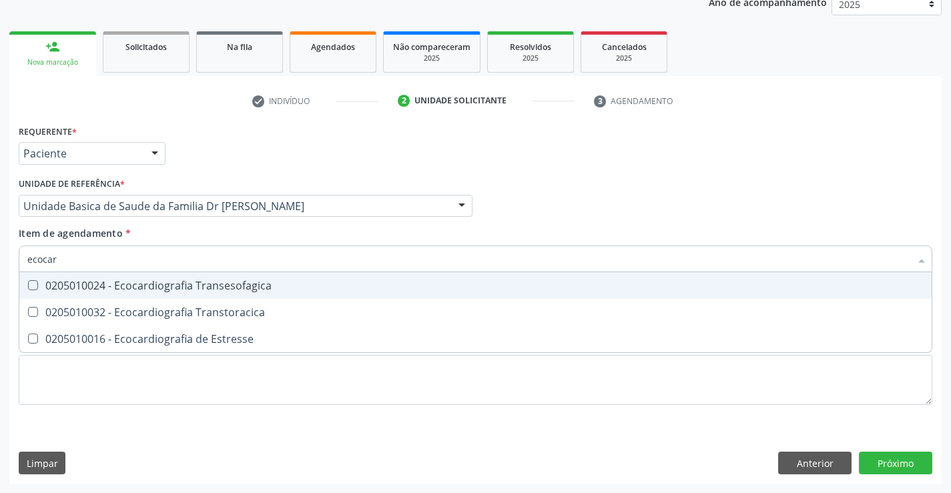
type input "ecocard"
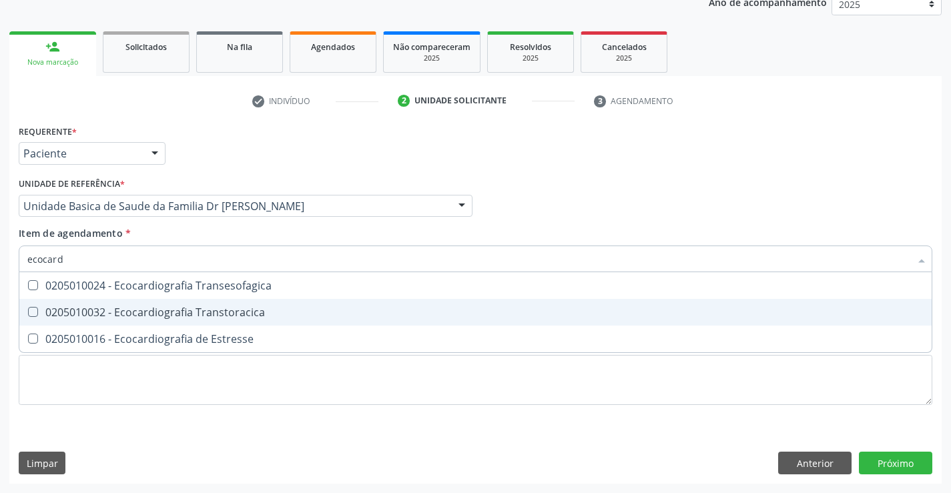
click at [222, 312] on div "0205010032 - Ecocardiografia Transtoracica" at bounding box center [475, 312] width 896 height 11
checkbox Transtoracica "true"
click at [904, 460] on div "Requerente * Paciente Médico(a) Enfermeiro(a) Paciente Nenhum resultado encontr…" at bounding box center [475, 302] width 932 height 362
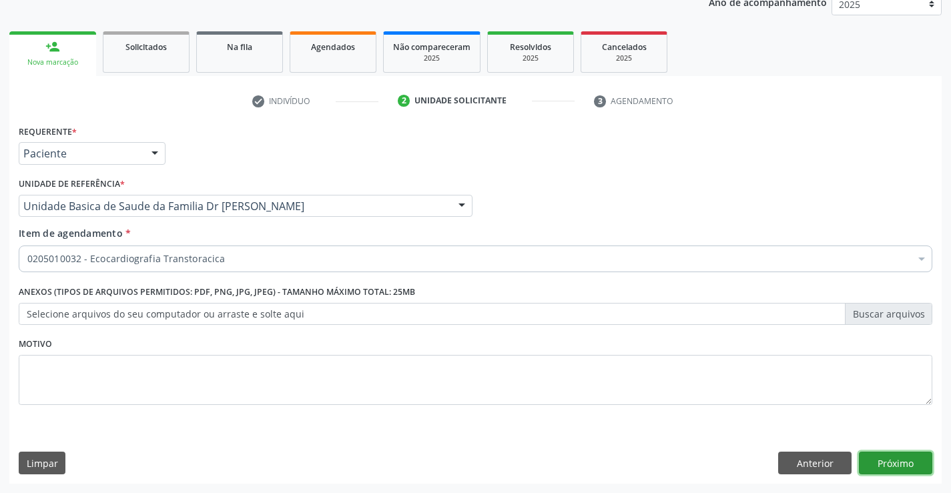
click at [901, 459] on button "Próximo" at bounding box center [895, 463] width 73 height 23
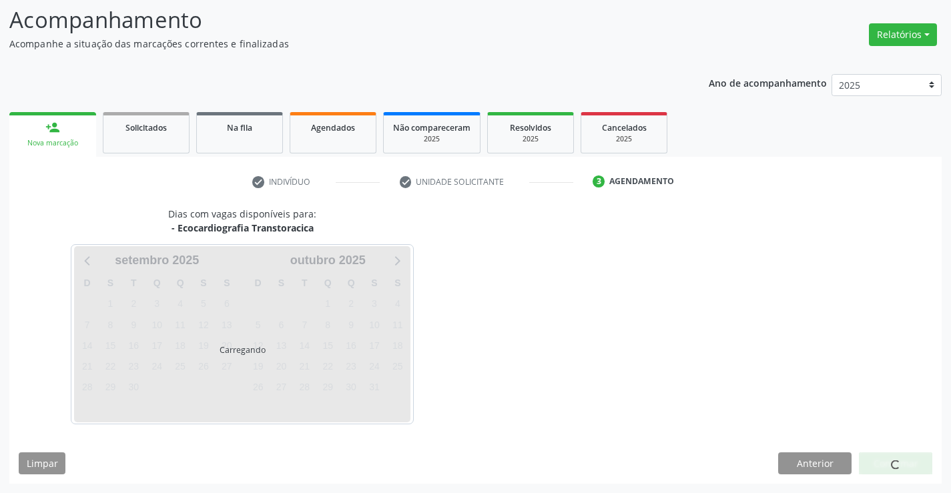
scroll to position [87, 0]
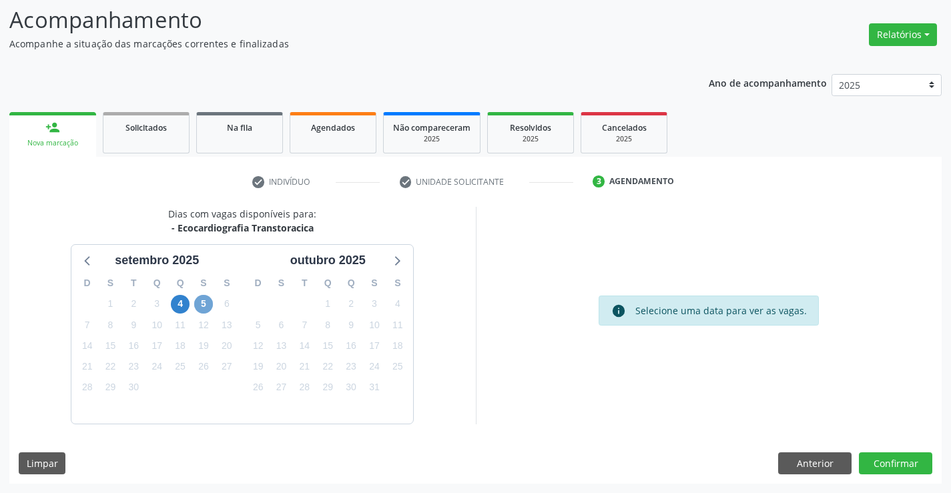
click at [204, 303] on span "5" at bounding box center [203, 304] width 19 height 19
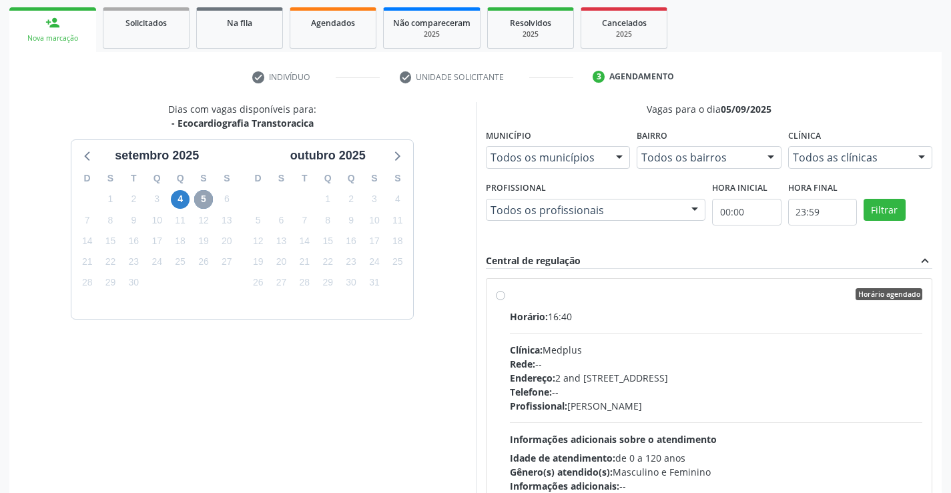
scroll to position [280, 0]
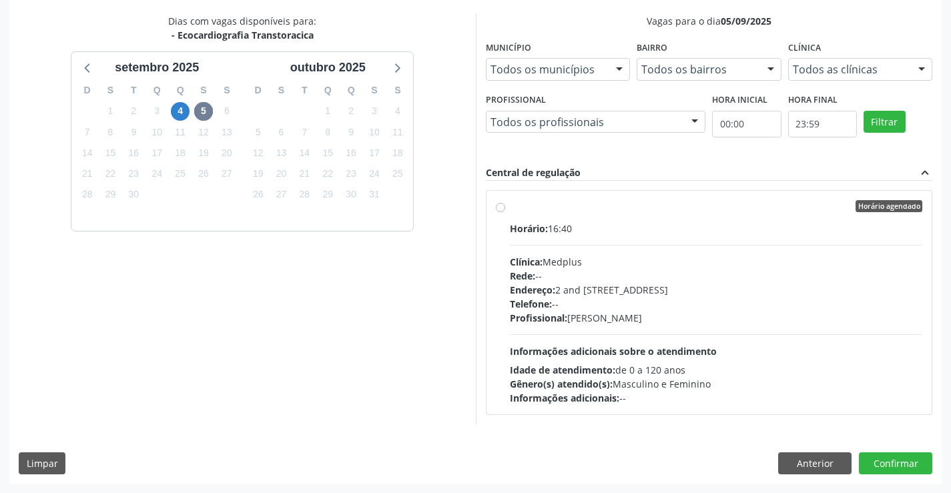
click at [657, 216] on label "Horário agendado Horário: 16:40 Clínica: Medplus Rede: -- Endereço: 2 and [STRE…" at bounding box center [716, 302] width 413 height 205
click at [505, 212] on input "Horário agendado Horário: 16:40 Clínica: Medplus Rede: -- Endereço: 2 and [STRE…" at bounding box center [500, 206] width 9 height 12
radio input "true"
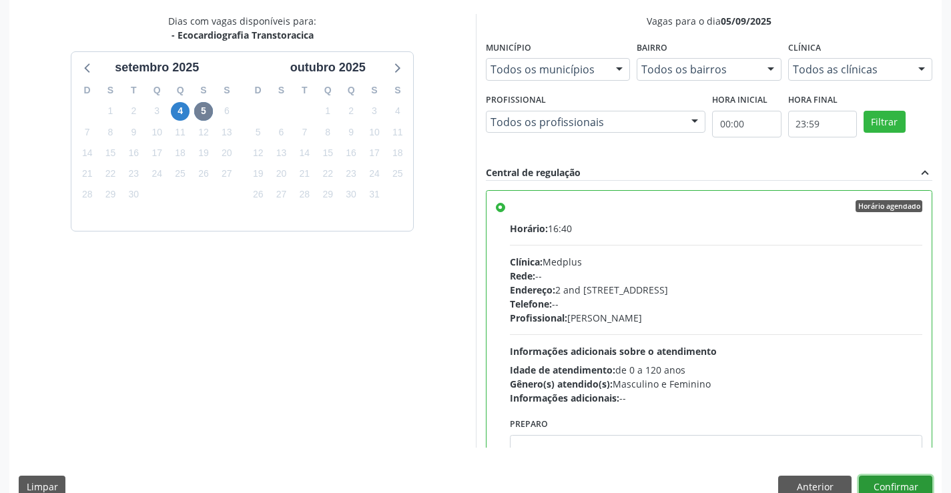
click at [898, 485] on button "Confirmar" at bounding box center [895, 487] width 73 height 23
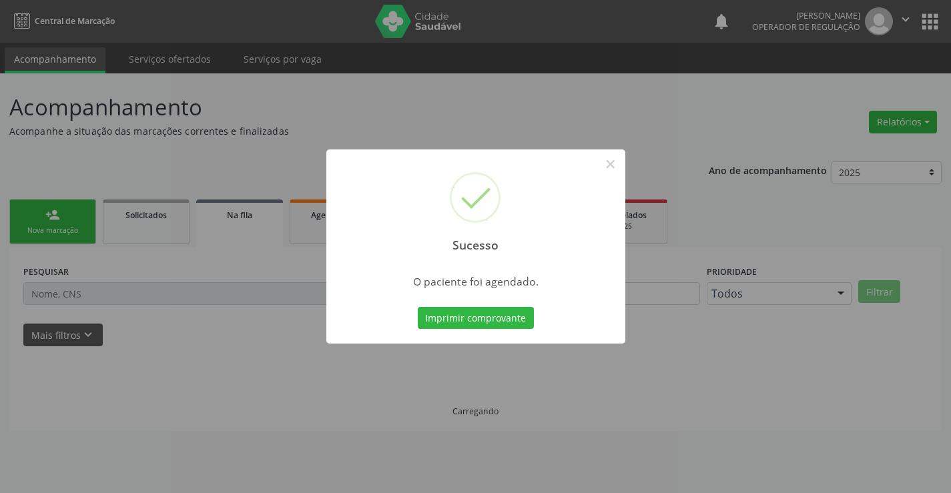
scroll to position [0, 0]
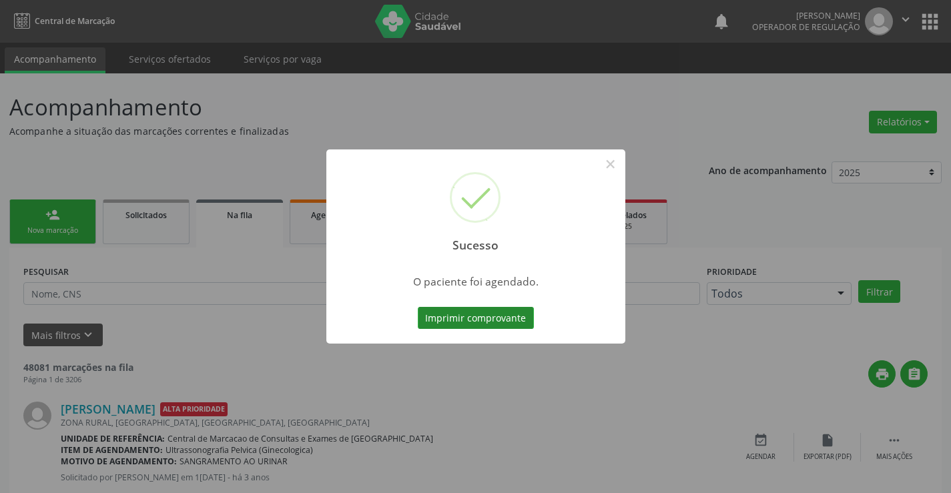
click at [462, 319] on button "Imprimir comprovante" at bounding box center [476, 318] width 116 height 23
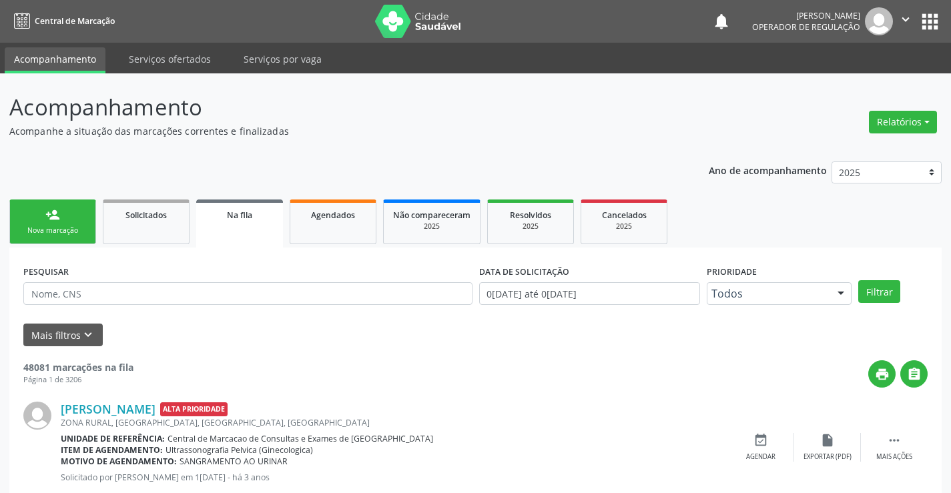
click at [83, 210] on link "person_add Nova marcação" at bounding box center [52, 222] width 87 height 45
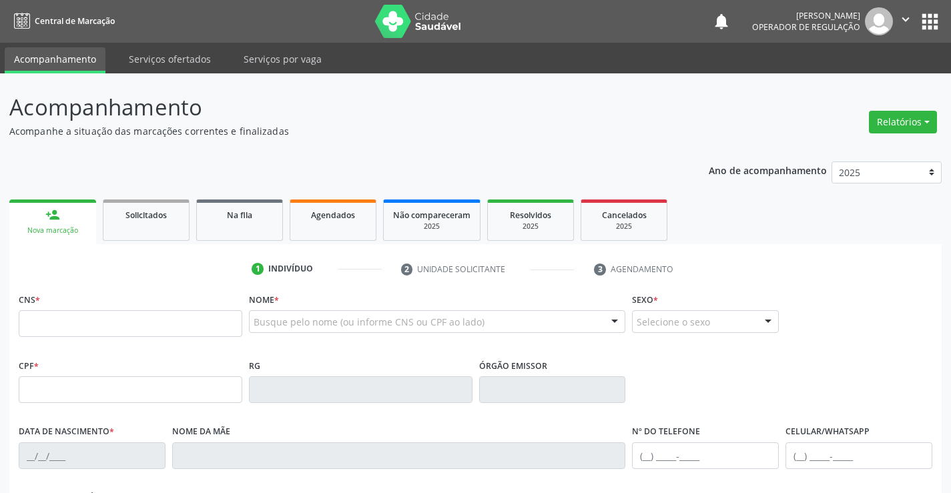
click at [908, 10] on button "" at bounding box center [905, 21] width 25 height 28
click at [872, 81] on link "Sair" at bounding box center [872, 81] width 92 height 19
